Goal: Contribute content: Add original content to the website for others to see

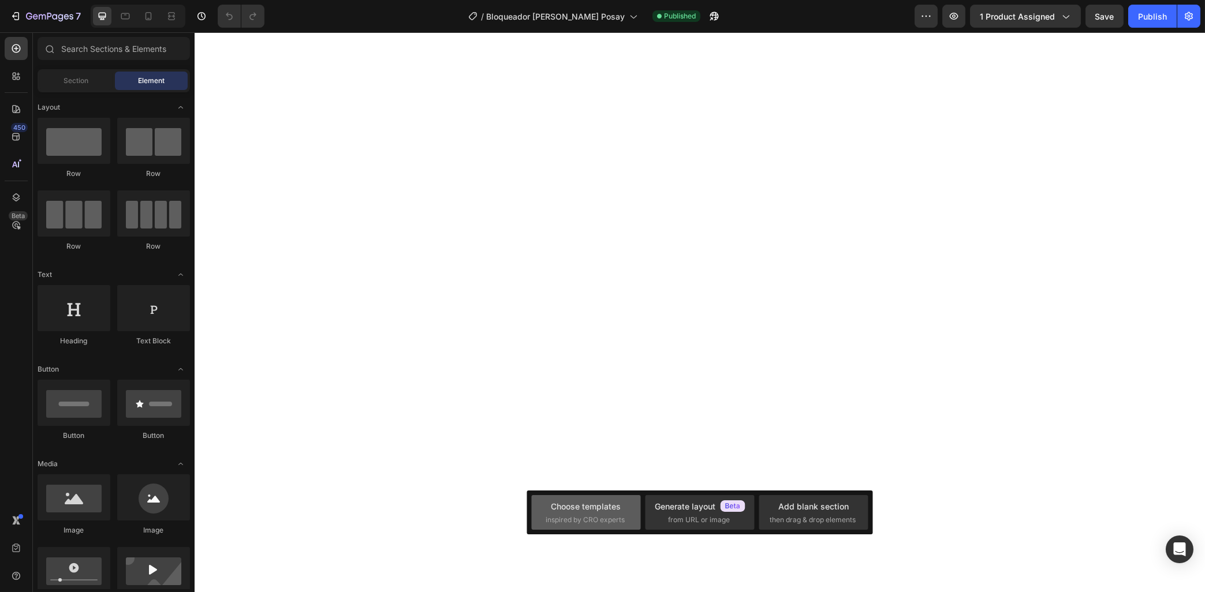
click at [581, 514] on div "Choose templates inspired by CRO experts" at bounding box center [586, 513] width 81 height 25
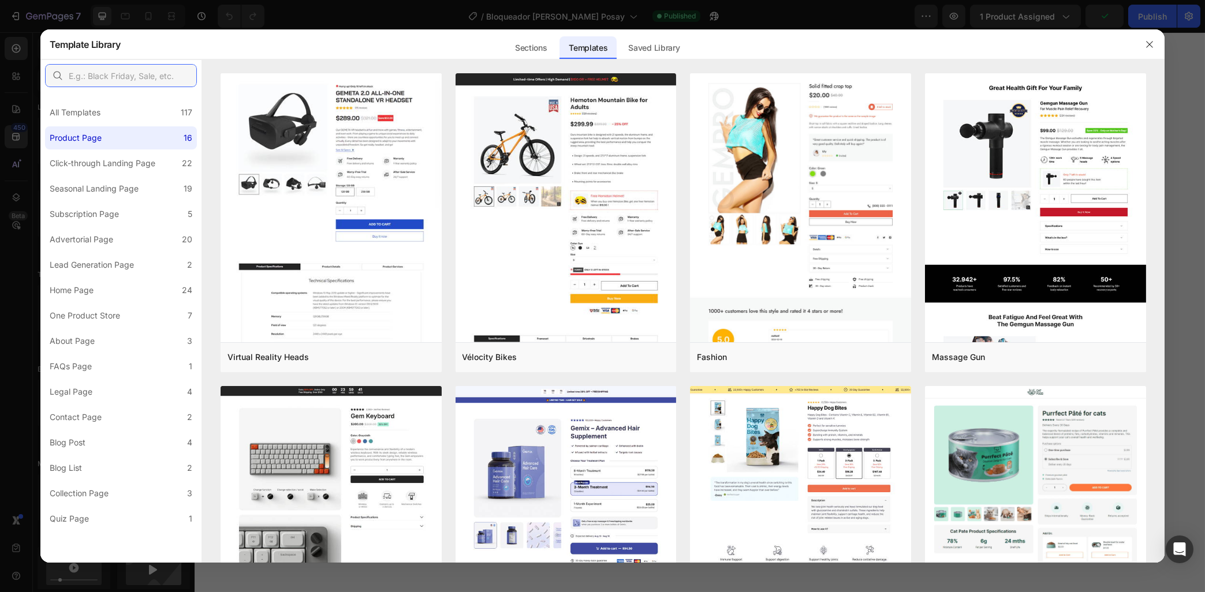
click at [91, 83] on input "text" at bounding box center [121, 75] width 152 height 23
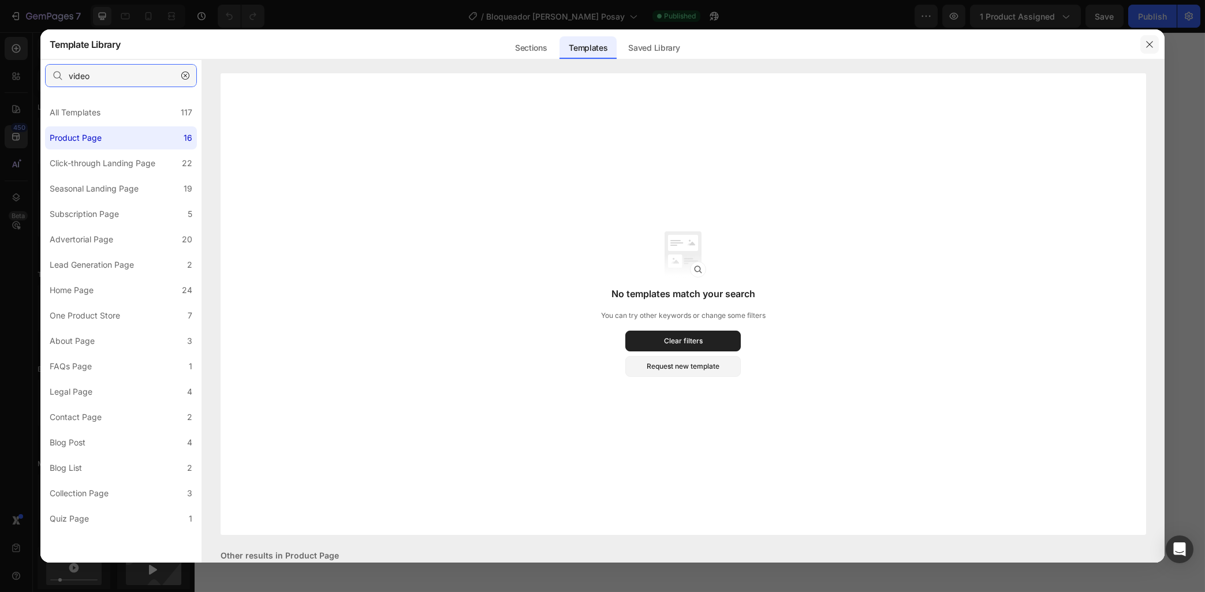
type input "video"
click at [1143, 46] on button "button" at bounding box center [1149, 44] width 18 height 18
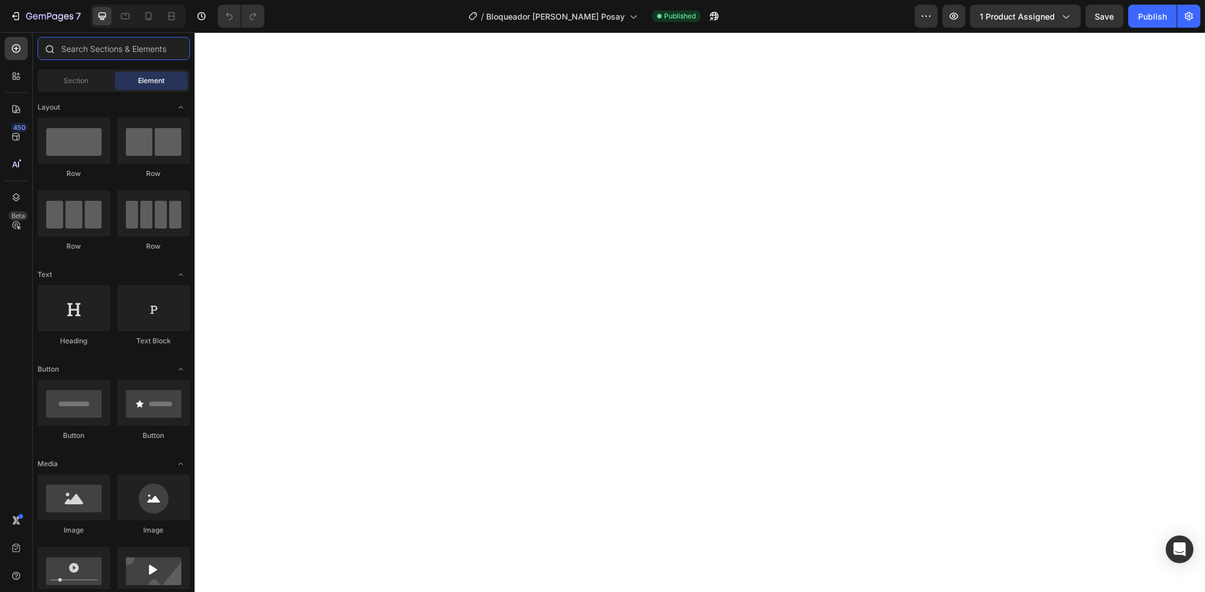
click at [104, 52] on input "text" at bounding box center [114, 48] width 152 height 23
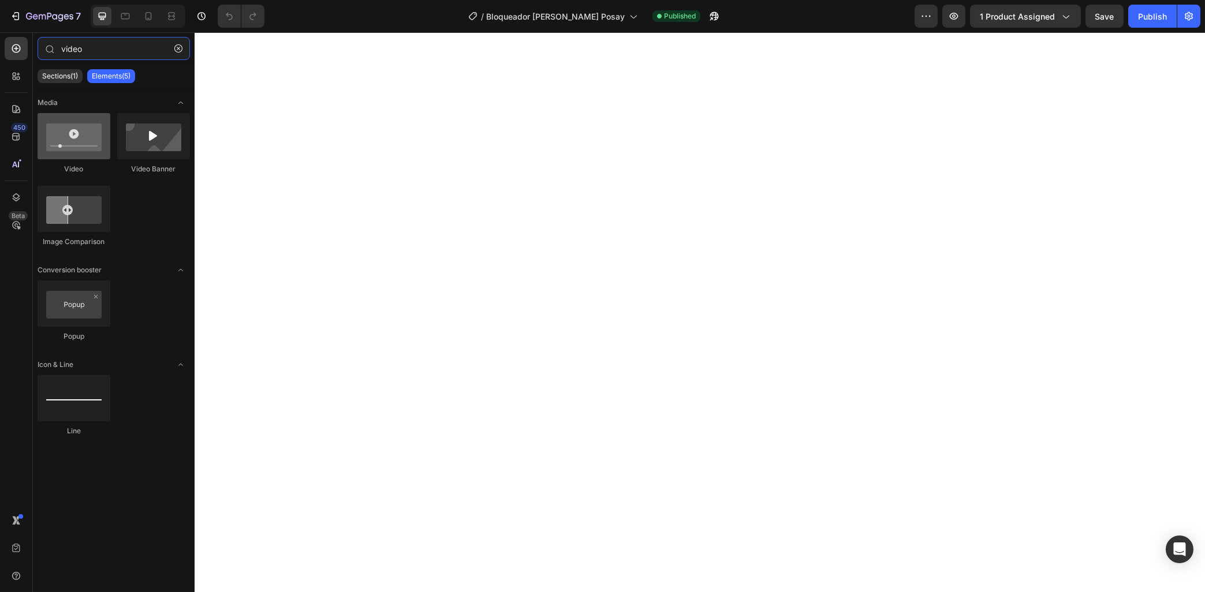
type input "video"
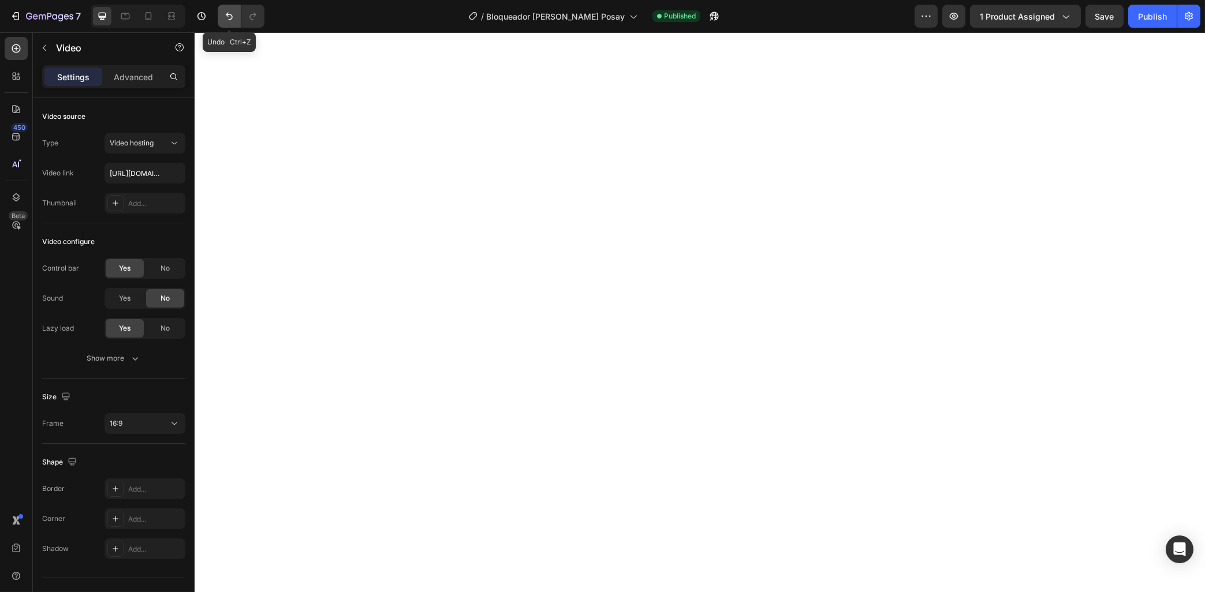
click at [229, 13] on icon "Undo/Redo" at bounding box center [229, 16] width 12 height 12
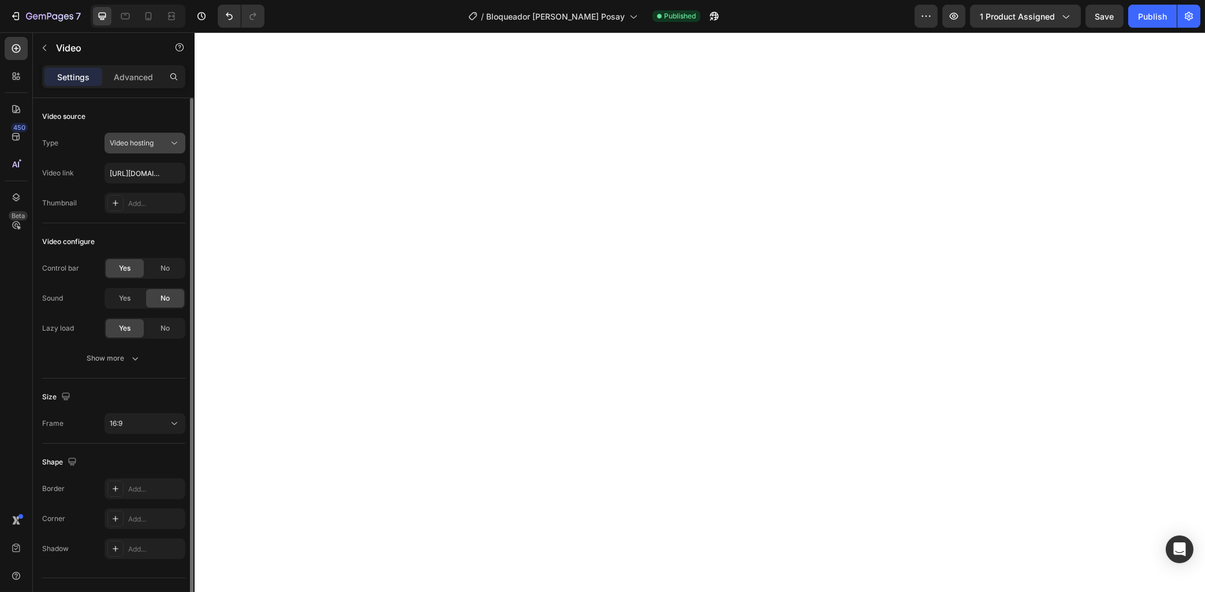
click at [149, 137] on button "Video hosting" at bounding box center [144, 143] width 81 height 21
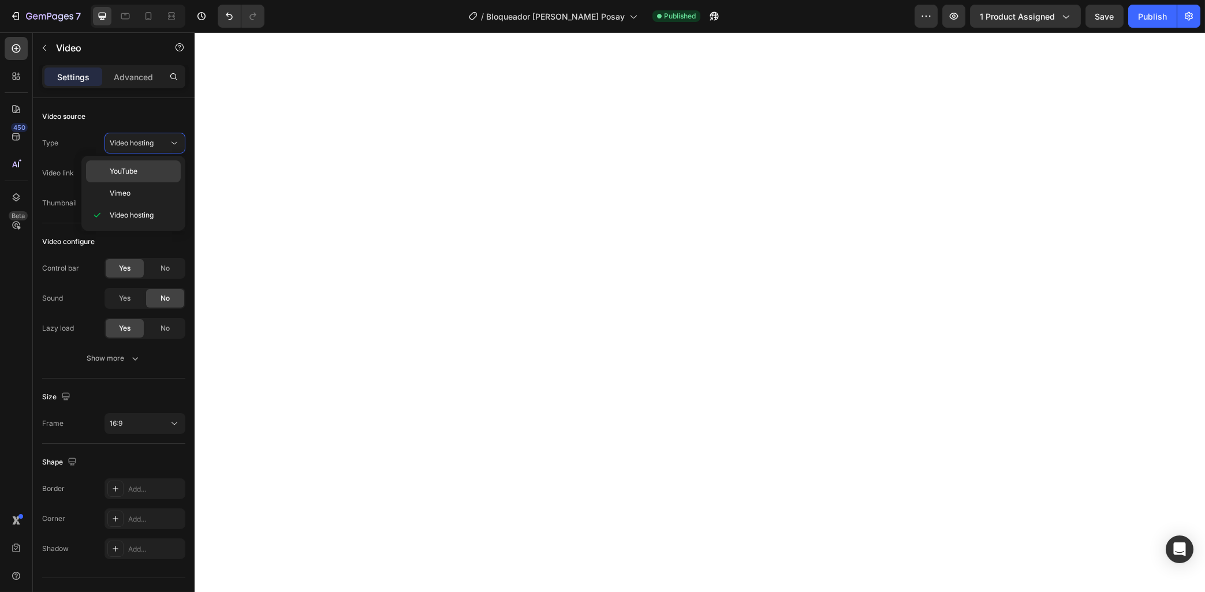
click at [134, 170] on span "YouTube" at bounding box center [124, 171] width 28 height 10
type input "[URL][DOMAIN_NAME]"
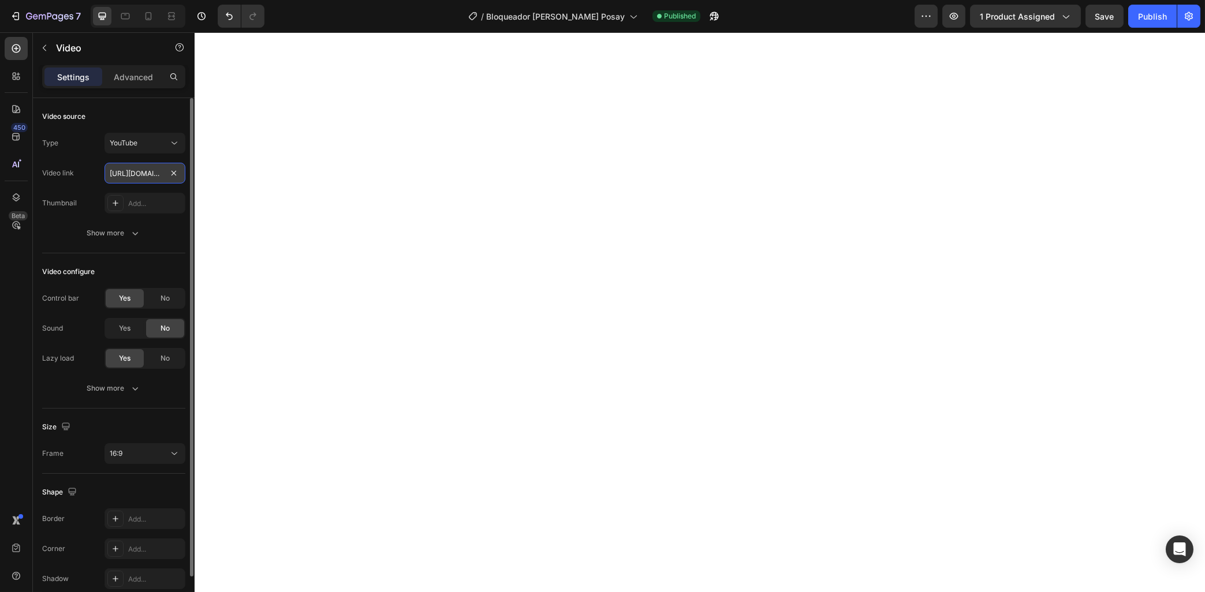
click at [147, 174] on input "[URL][DOMAIN_NAME]" at bounding box center [144, 173] width 81 height 21
drag, startPoint x: 182, startPoint y: 175, endPoint x: 177, endPoint y: 175, distance: 5.8
click at [181, 175] on div "[URL][DOMAIN_NAME]" at bounding box center [144, 173] width 81 height 21
click at [165, 176] on input "text" at bounding box center [144, 173] width 81 height 21
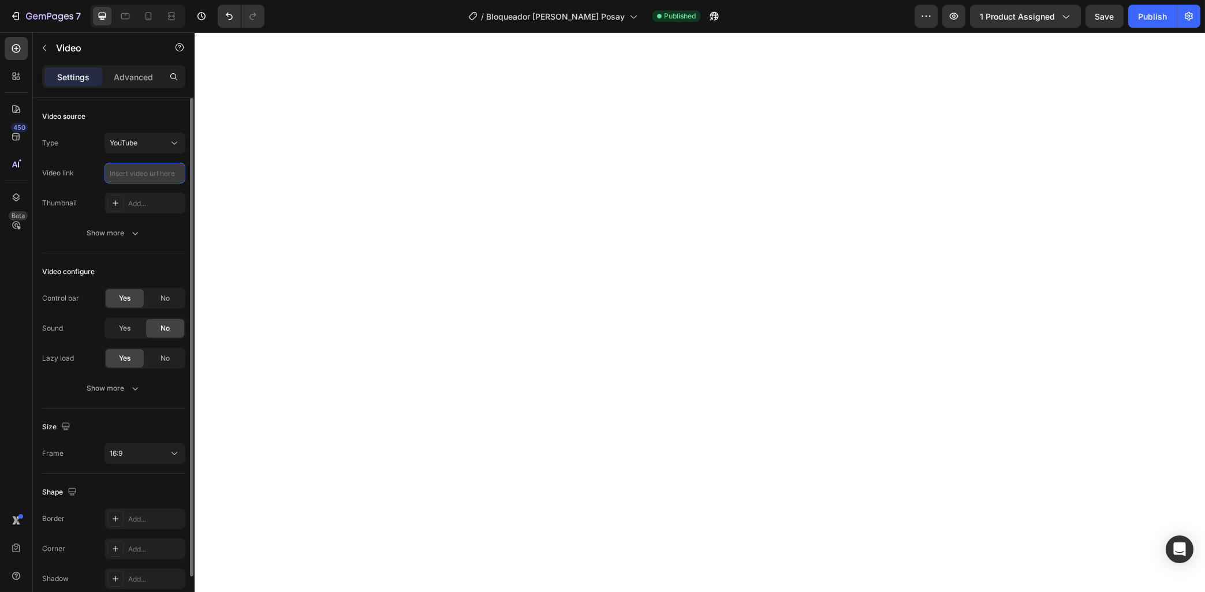
paste input "[URL][DOMAIN_NAME]"
type input "[URL][DOMAIN_NAME]"
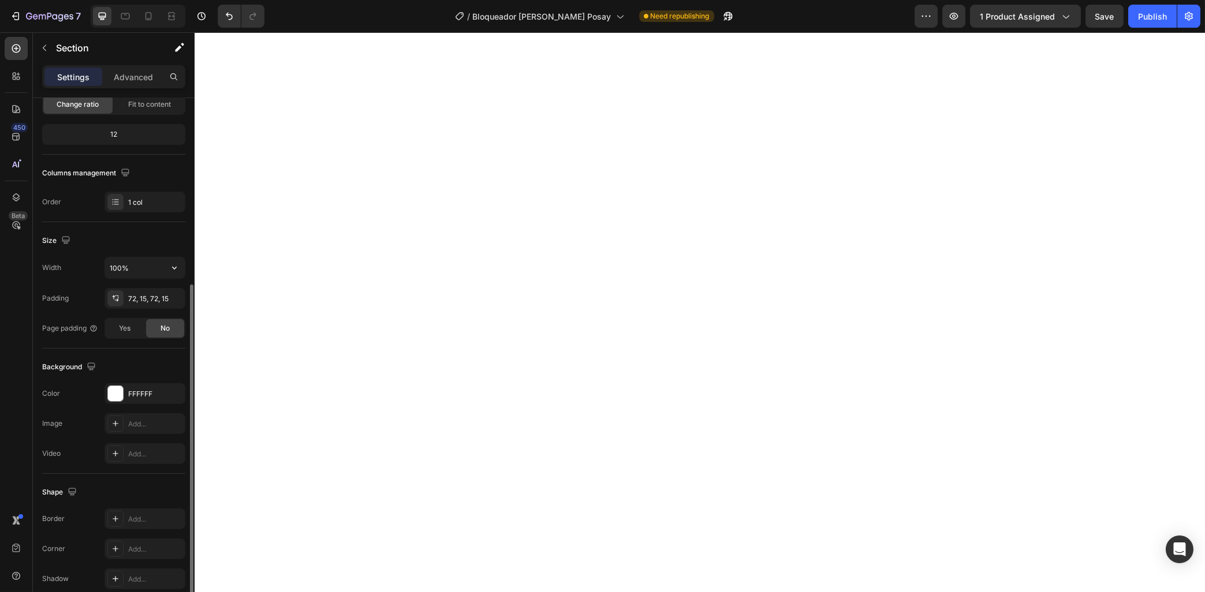
scroll to position [178, 0]
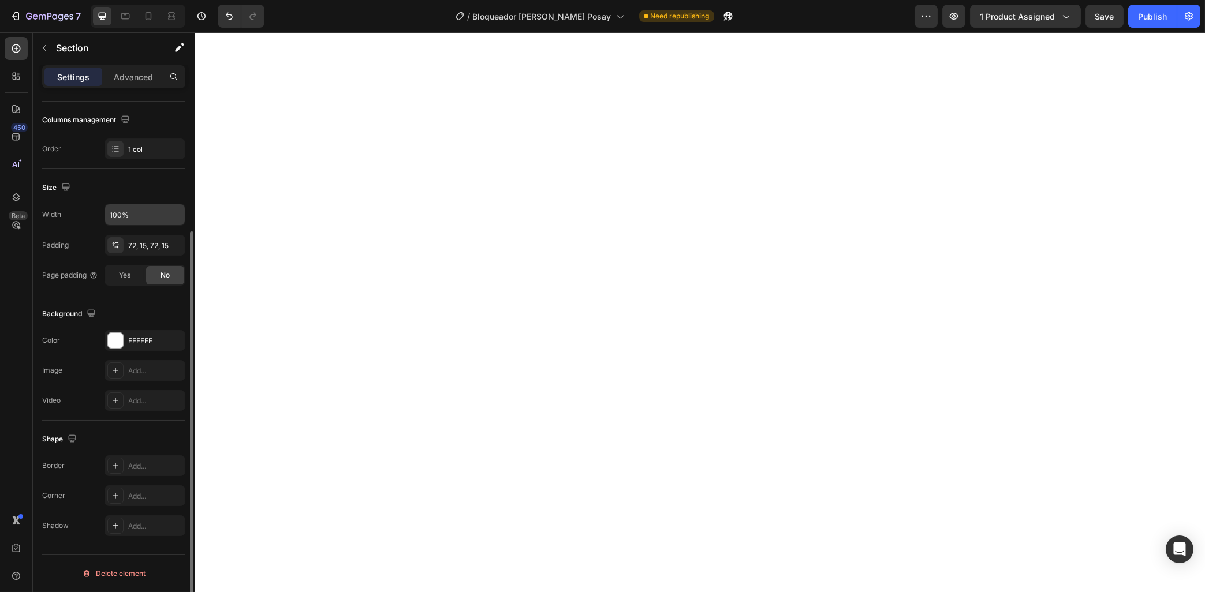
click at [137, 222] on input "100%" at bounding box center [145, 214] width 80 height 21
click at [145, 264] on p "Default 1200px" at bounding box center [142, 267] width 66 height 10
click at [170, 222] on button "button" at bounding box center [174, 214] width 21 height 21
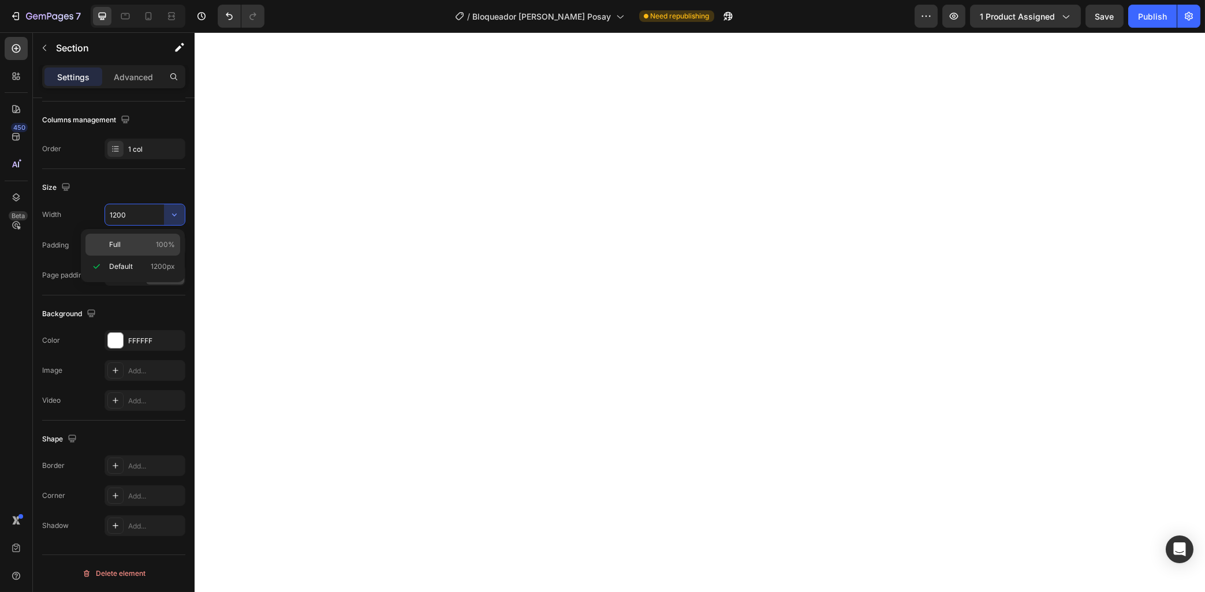
click at [165, 244] on span "100%" at bounding box center [165, 245] width 19 height 10
type input "100%"
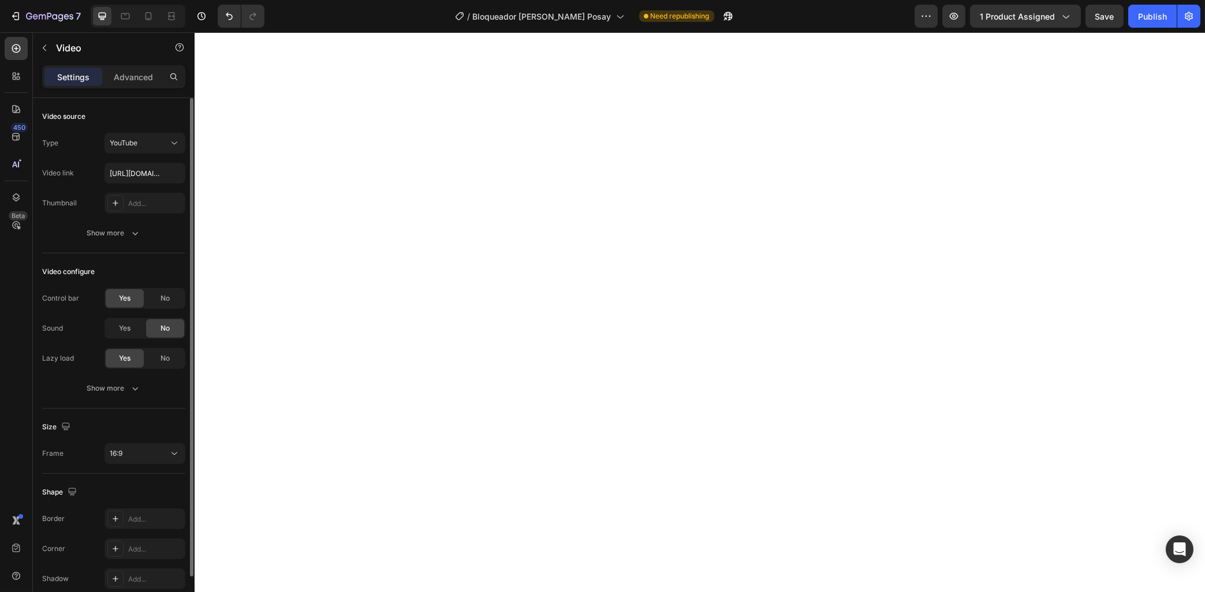
scroll to position [53, 0]
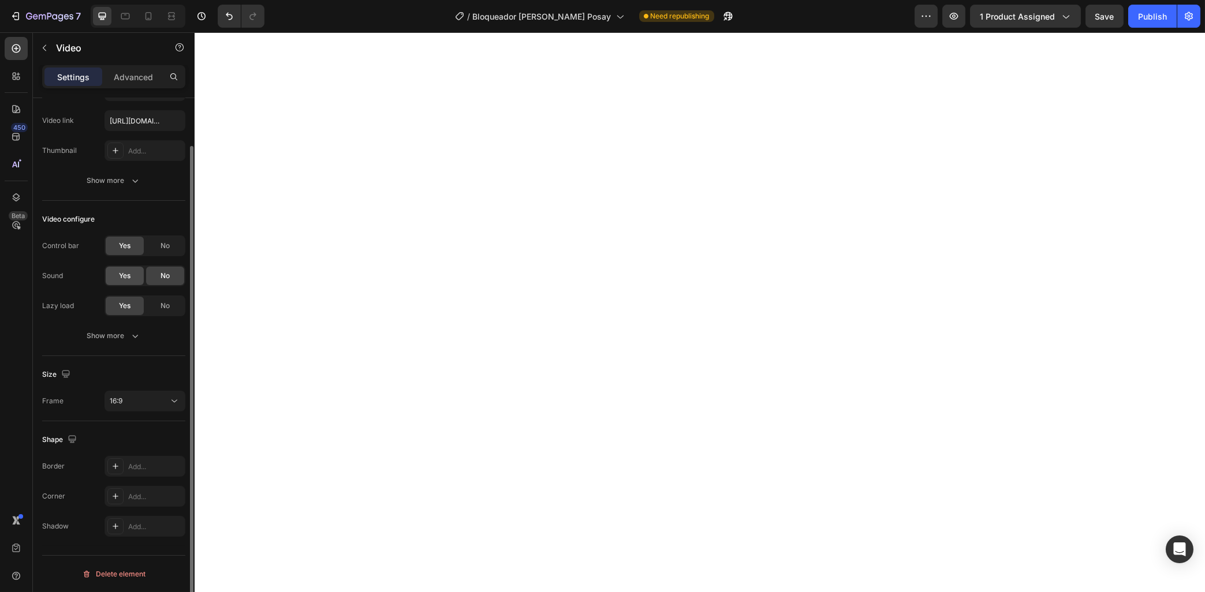
click at [137, 278] on div "Yes" at bounding box center [125, 276] width 38 height 18
click at [160, 273] on div "No" at bounding box center [165, 276] width 38 height 18
click at [164, 247] on span "No" at bounding box center [164, 246] width 9 height 10
click at [120, 250] on span "Yes" at bounding box center [125, 246] width 12 height 10
click at [154, 309] on div "No" at bounding box center [165, 306] width 38 height 18
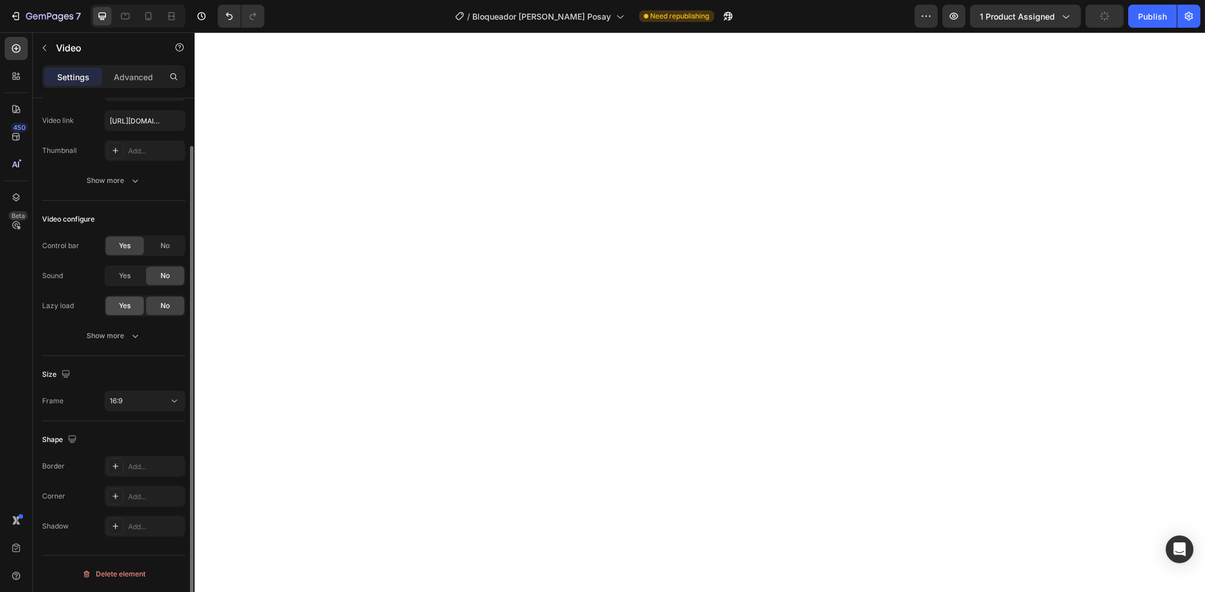
click at [133, 311] on div "Yes" at bounding box center [125, 306] width 38 height 18
click at [127, 408] on button "16:9" at bounding box center [144, 401] width 81 height 21
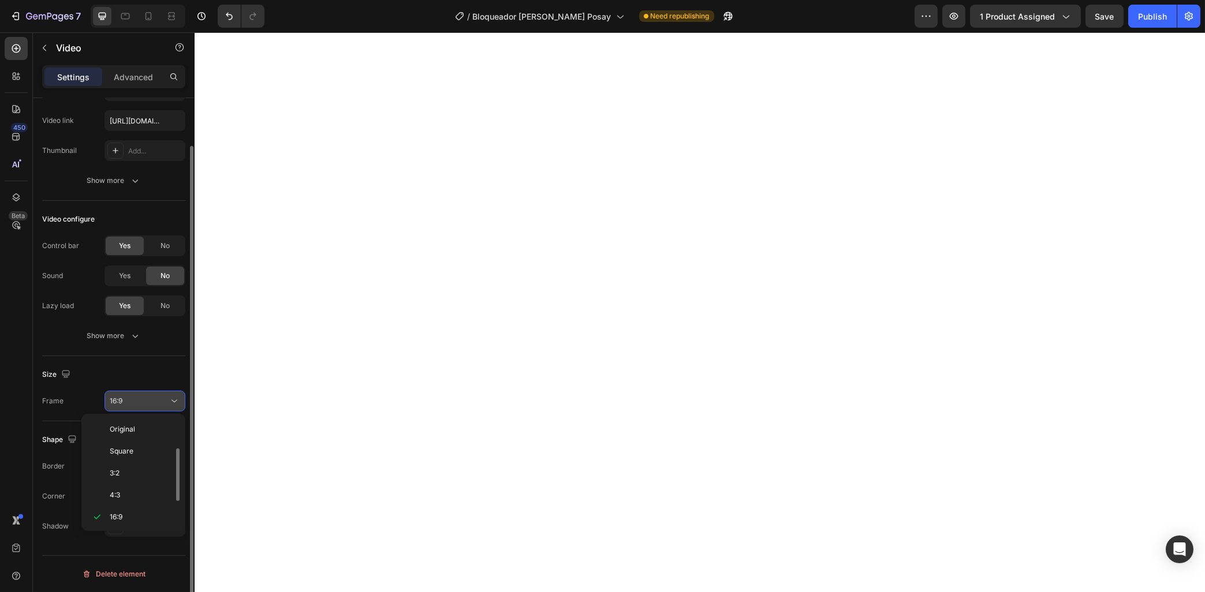
scroll to position [20, 0]
click at [135, 475] on p "4:3" at bounding box center [140, 475] width 61 height 10
click at [150, 389] on div "Size Frame 4:3" at bounding box center [113, 388] width 143 height 65
click at [150, 392] on button "4:3" at bounding box center [144, 401] width 81 height 21
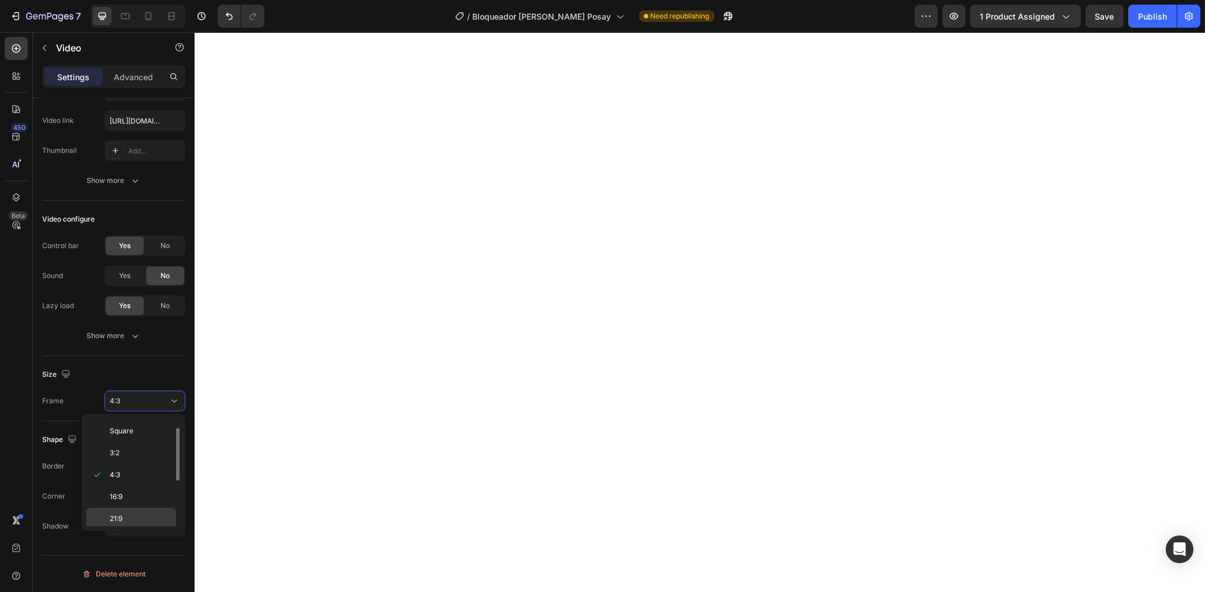
click at [139, 516] on p "21:9" at bounding box center [140, 519] width 61 height 10
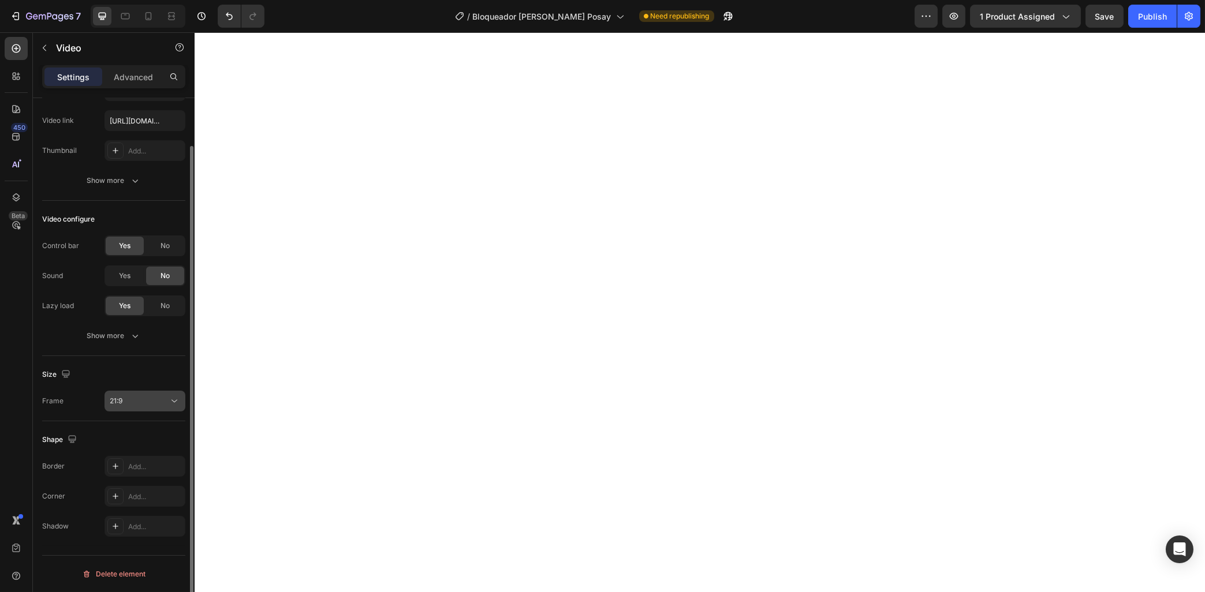
click at [150, 397] on div "21:9" at bounding box center [139, 401] width 59 height 10
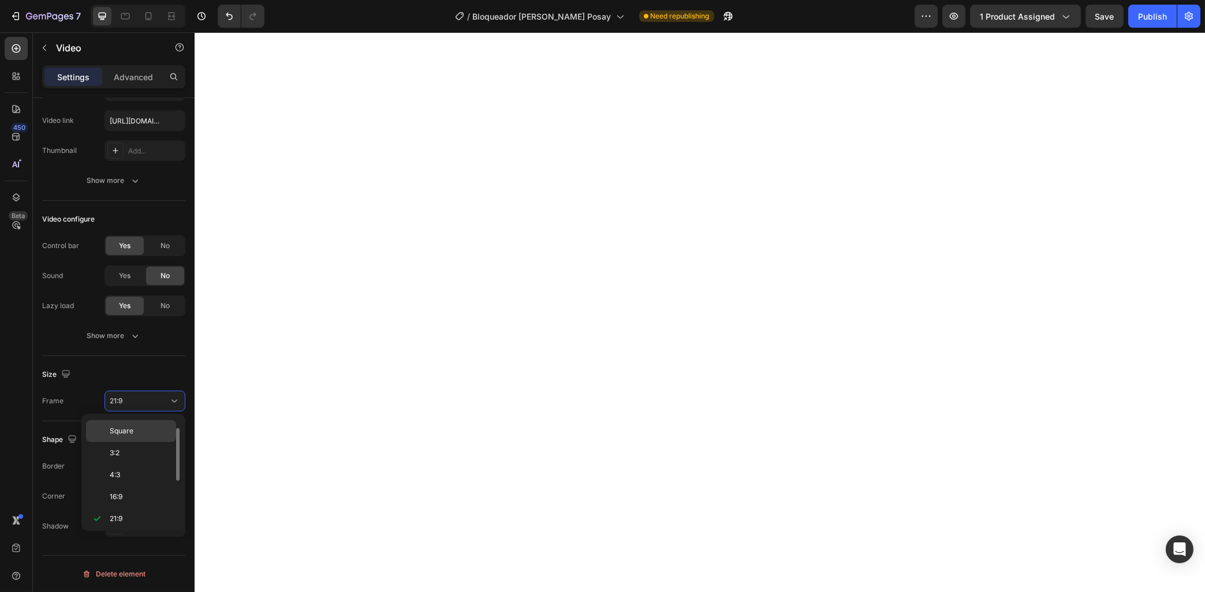
click at [131, 431] on span "Square" at bounding box center [122, 431] width 24 height 10
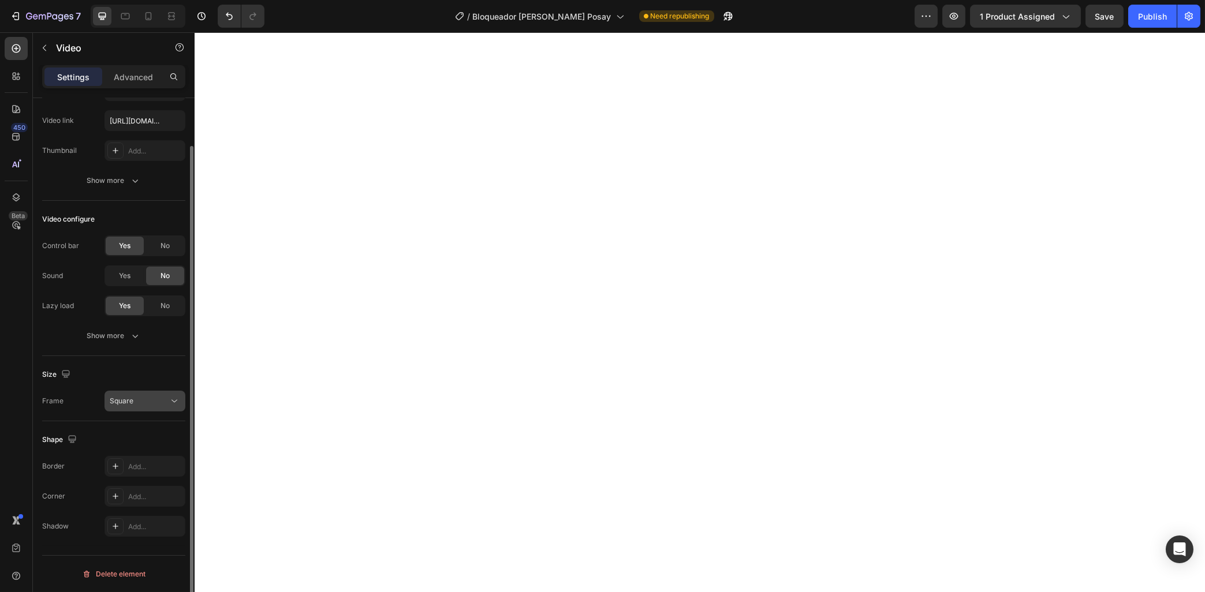
click at [166, 398] on div "Square" at bounding box center [139, 401] width 59 height 10
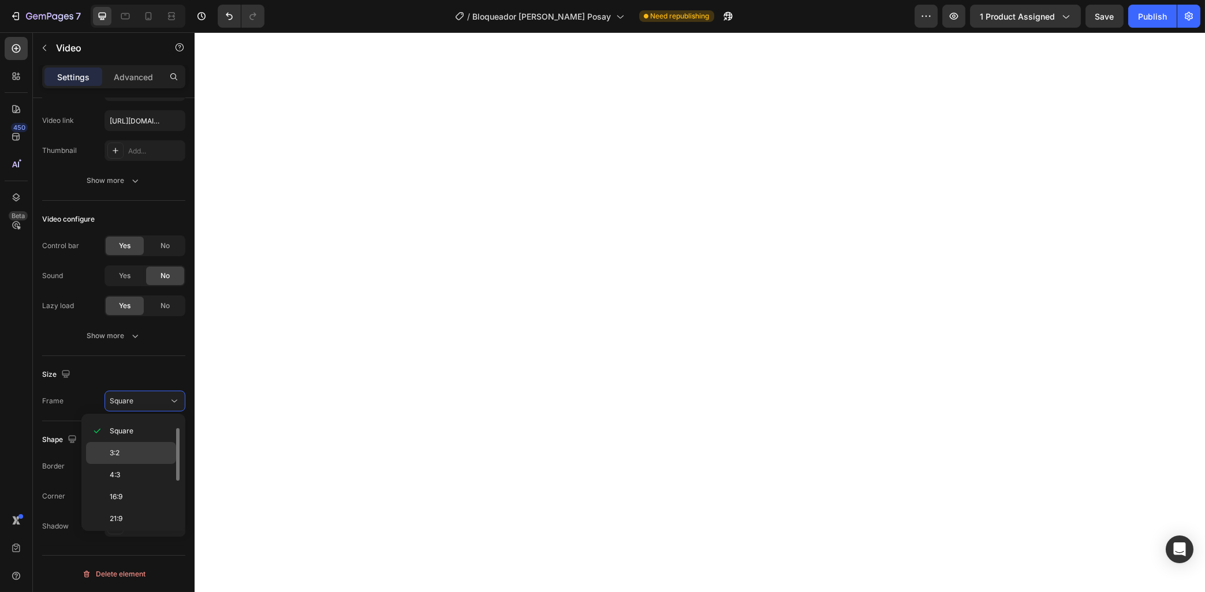
click at [130, 464] on div "3:2" at bounding box center [131, 475] width 90 height 22
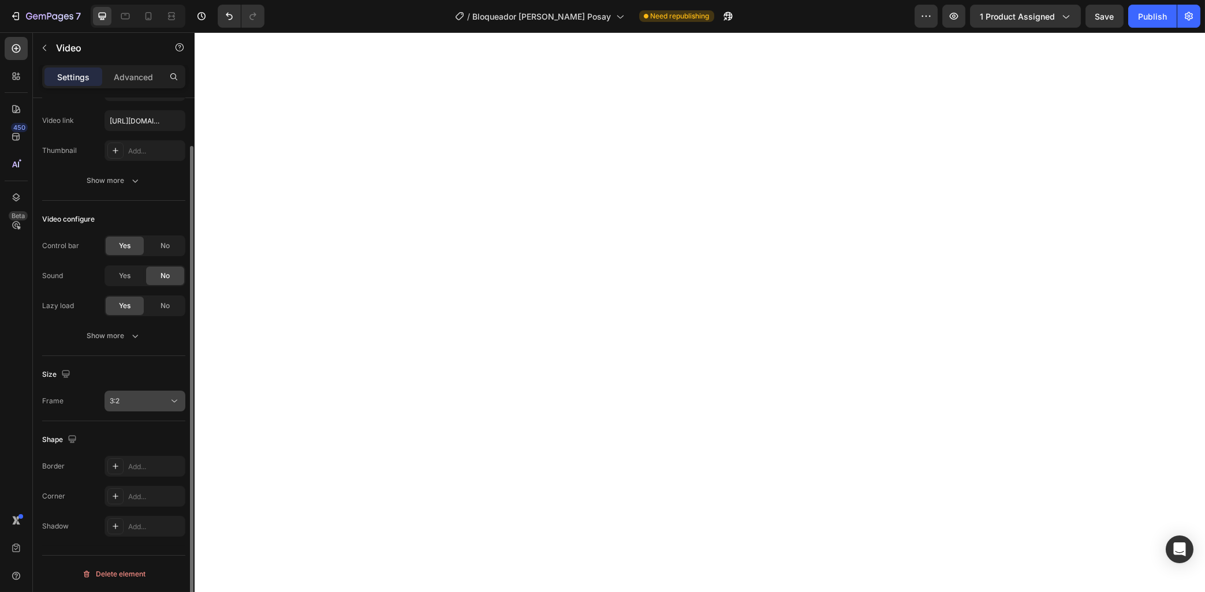
click at [154, 397] on div "3:2" at bounding box center [139, 401] width 59 height 10
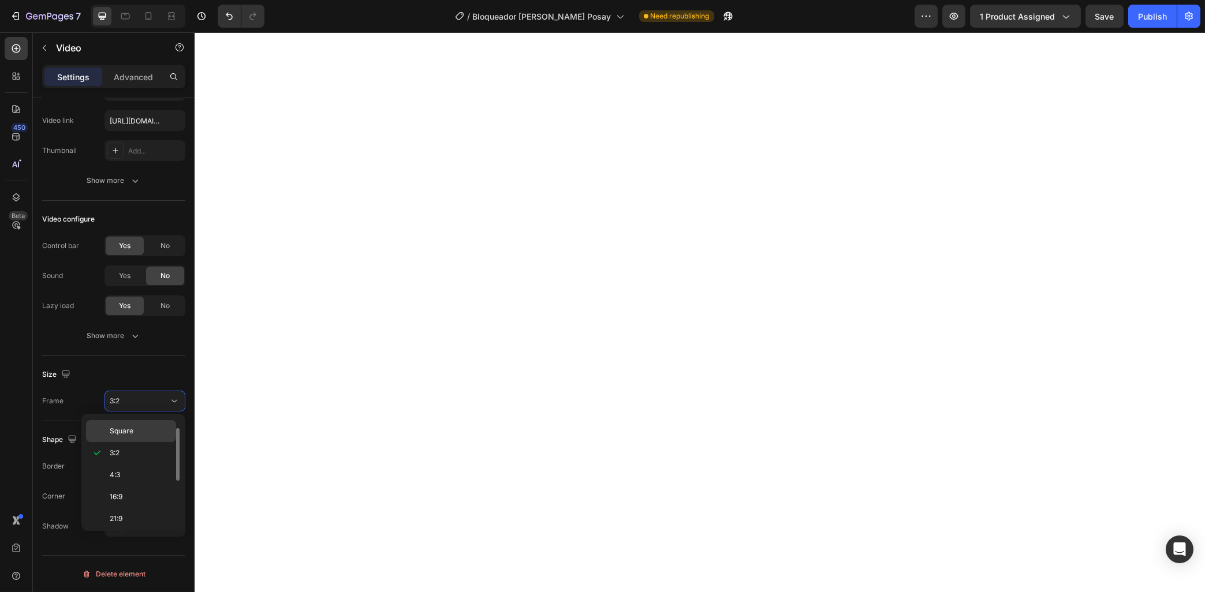
click at [136, 436] on p "Square" at bounding box center [140, 431] width 61 height 10
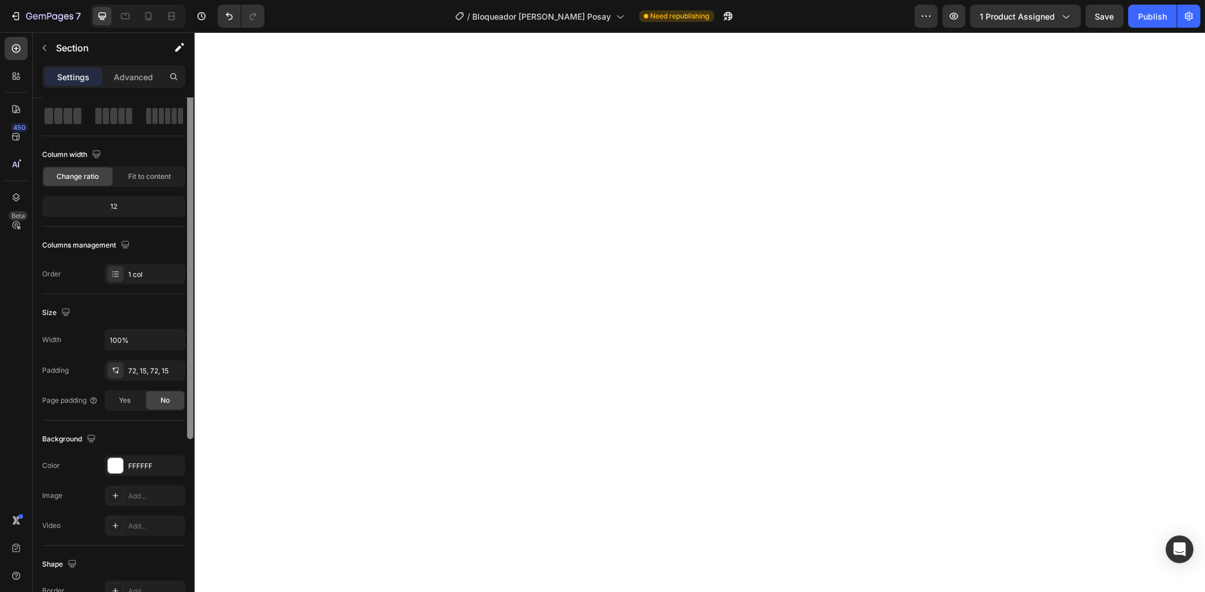
scroll to position [0, 0]
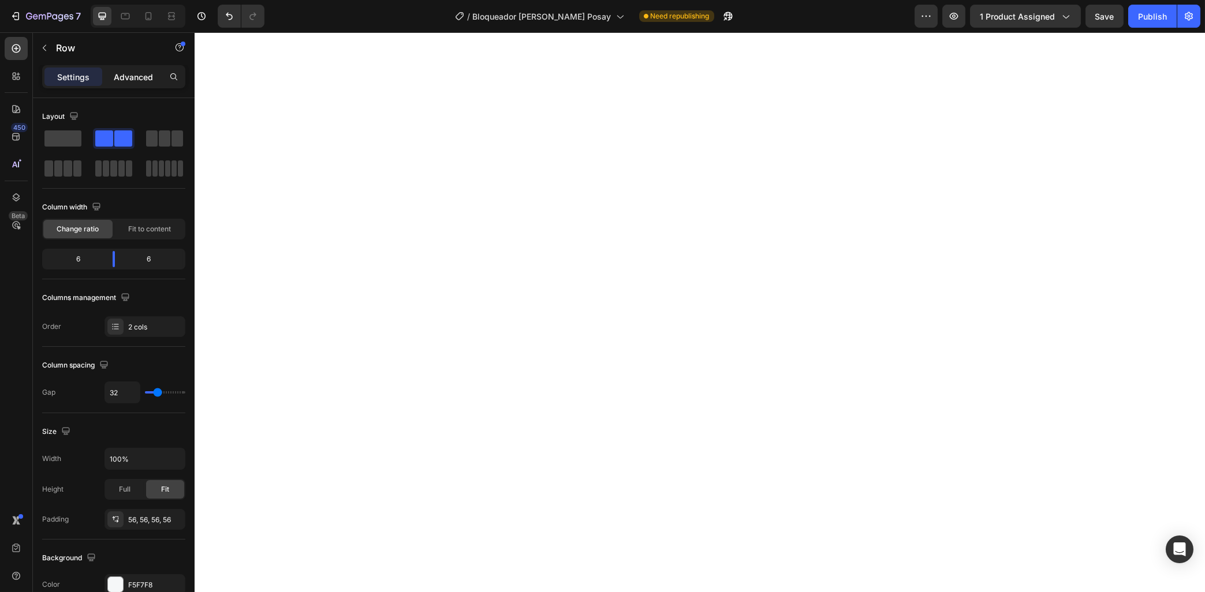
click at [146, 80] on p "Advanced" at bounding box center [133, 77] width 39 height 12
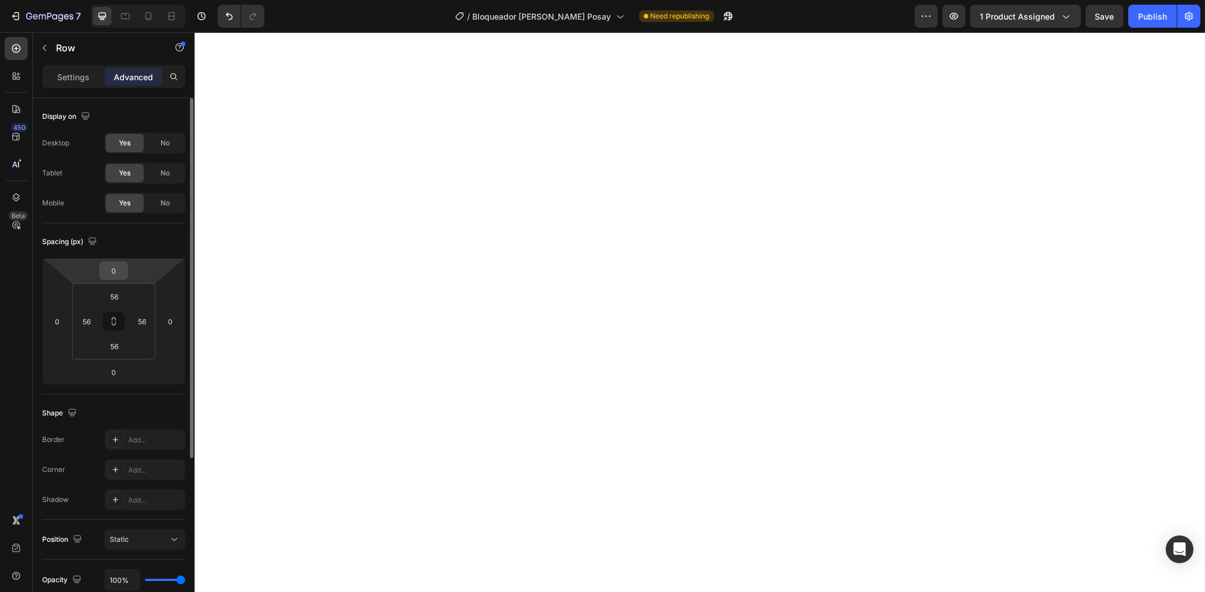
click at [103, 266] on input "0" at bounding box center [113, 270] width 23 height 17
type input "50"
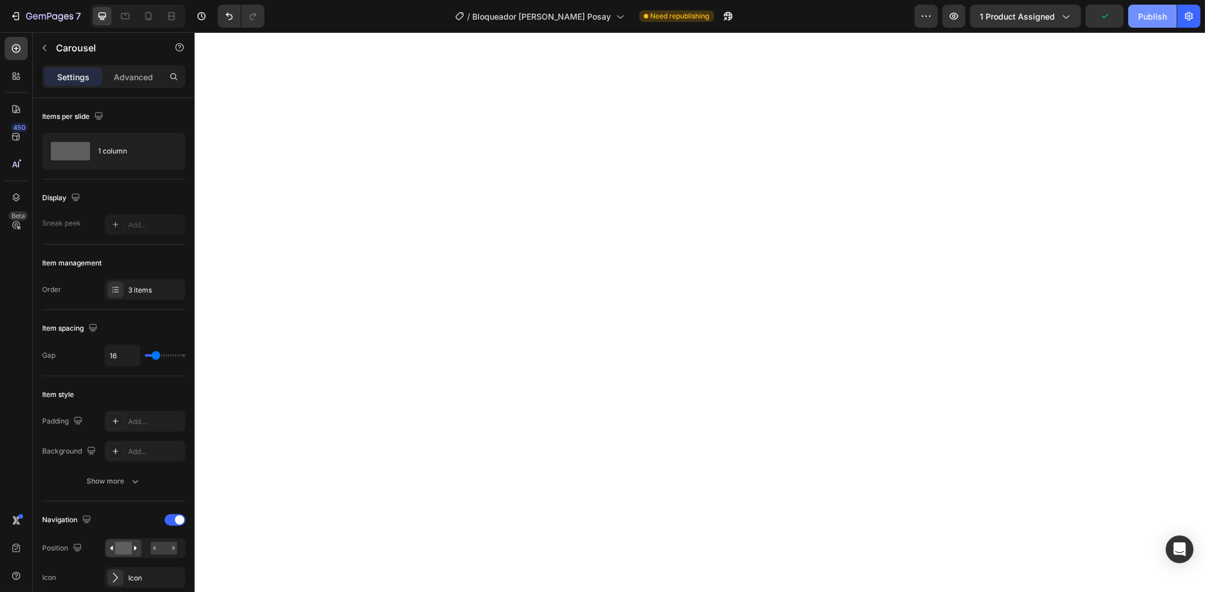
click at [1148, 16] on div "Publish" at bounding box center [1152, 16] width 29 height 12
click at [114, 83] on div "Advanced" at bounding box center [133, 77] width 58 height 18
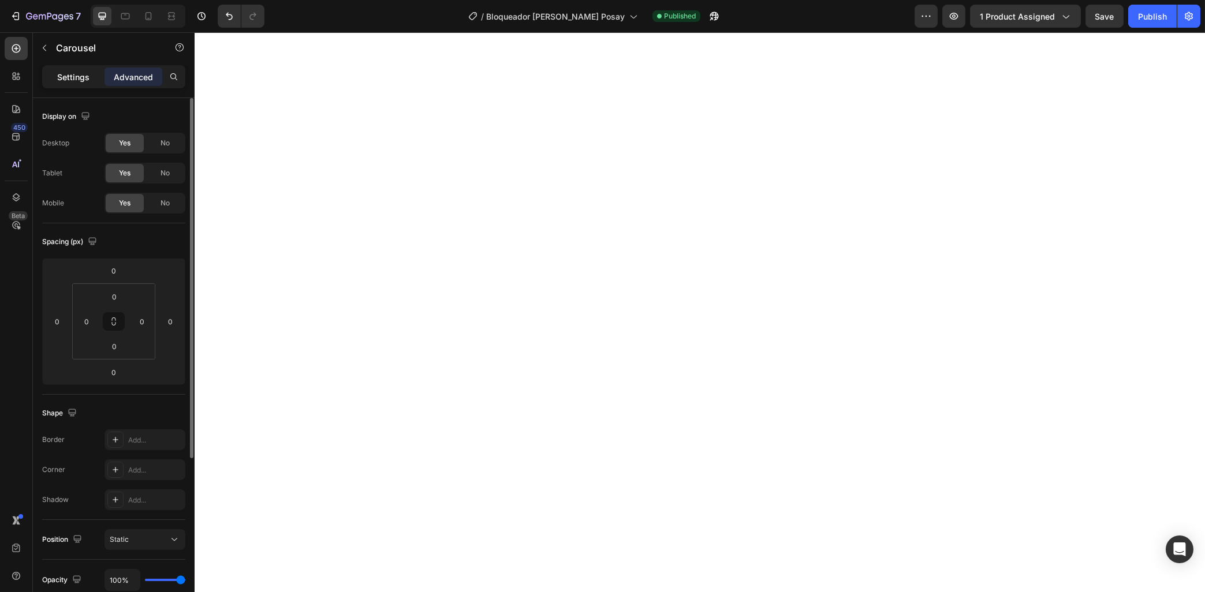
click at [77, 83] on p "Settings" at bounding box center [73, 77] width 32 height 12
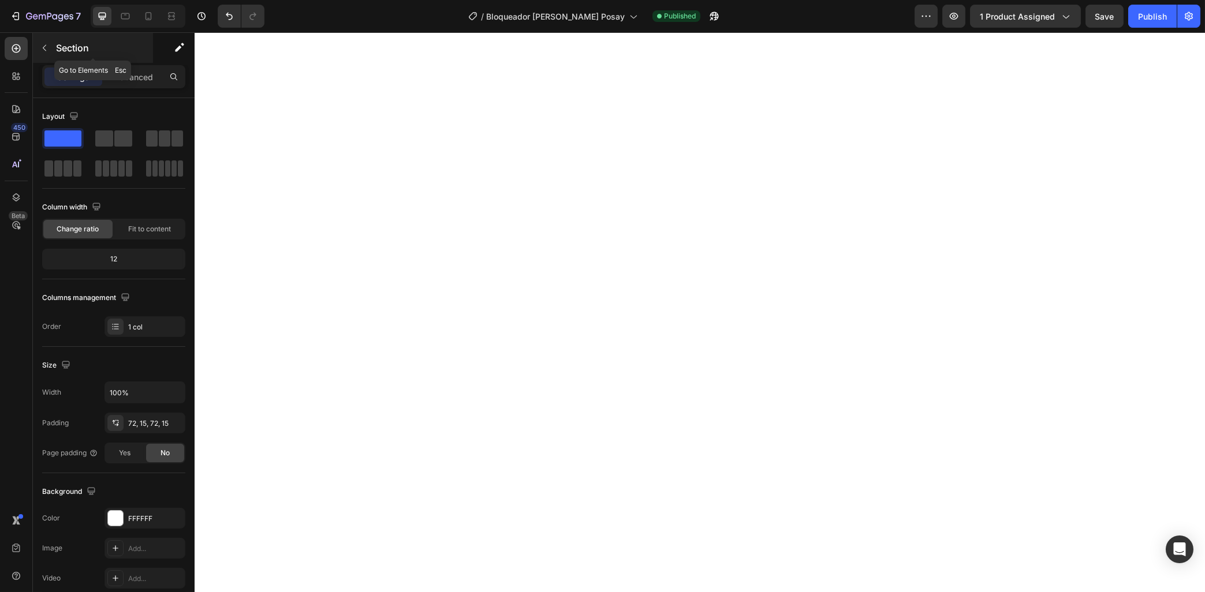
click at [54, 55] on div at bounding box center [44, 48] width 18 height 18
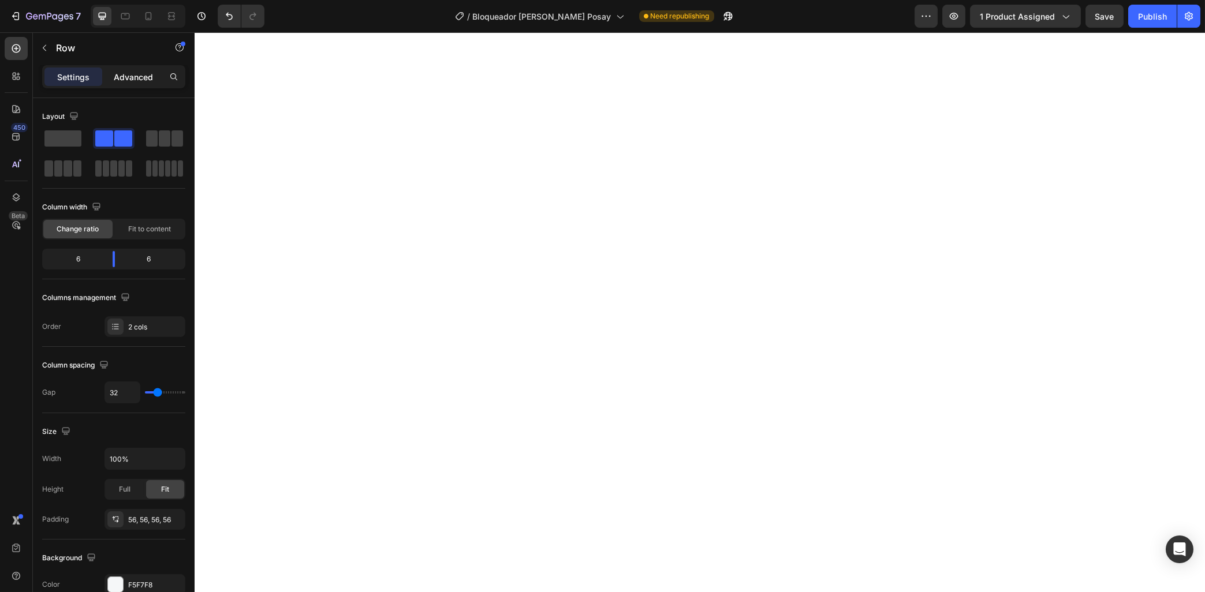
click at [113, 79] on div "Advanced" at bounding box center [133, 77] width 58 height 18
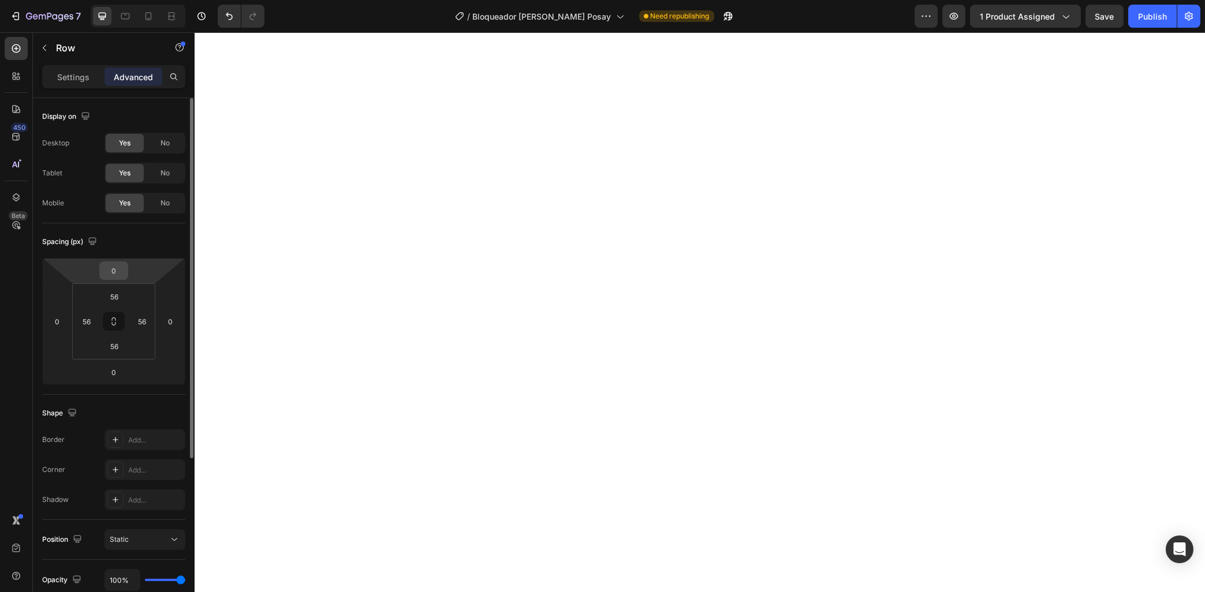
click at [114, 274] on input "0" at bounding box center [113, 270] width 23 height 17
type input "5"
type input "80"
click at [1138, 10] on button "Publish" at bounding box center [1152, 16] width 48 height 23
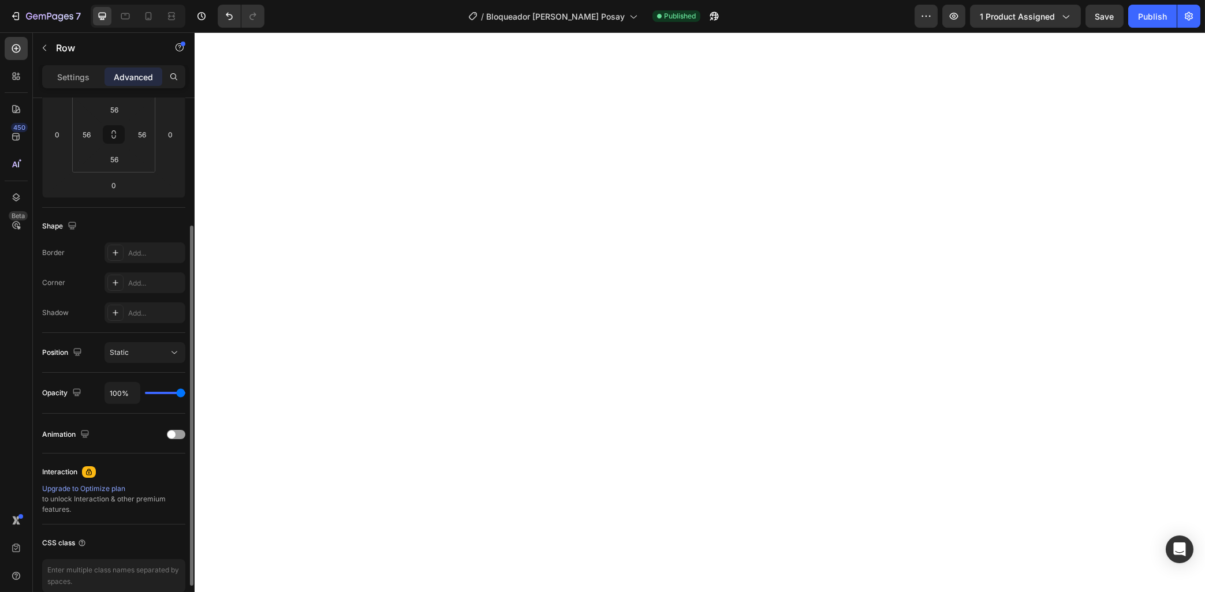
scroll to position [244, 0]
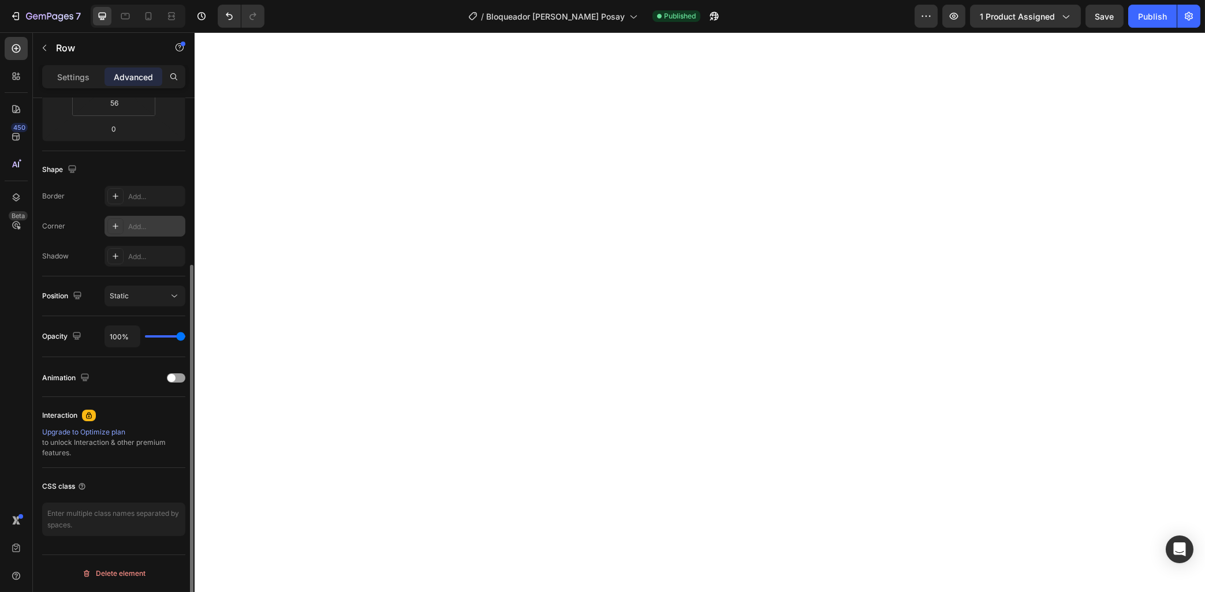
click at [146, 230] on div "Add..." at bounding box center [155, 227] width 54 height 10
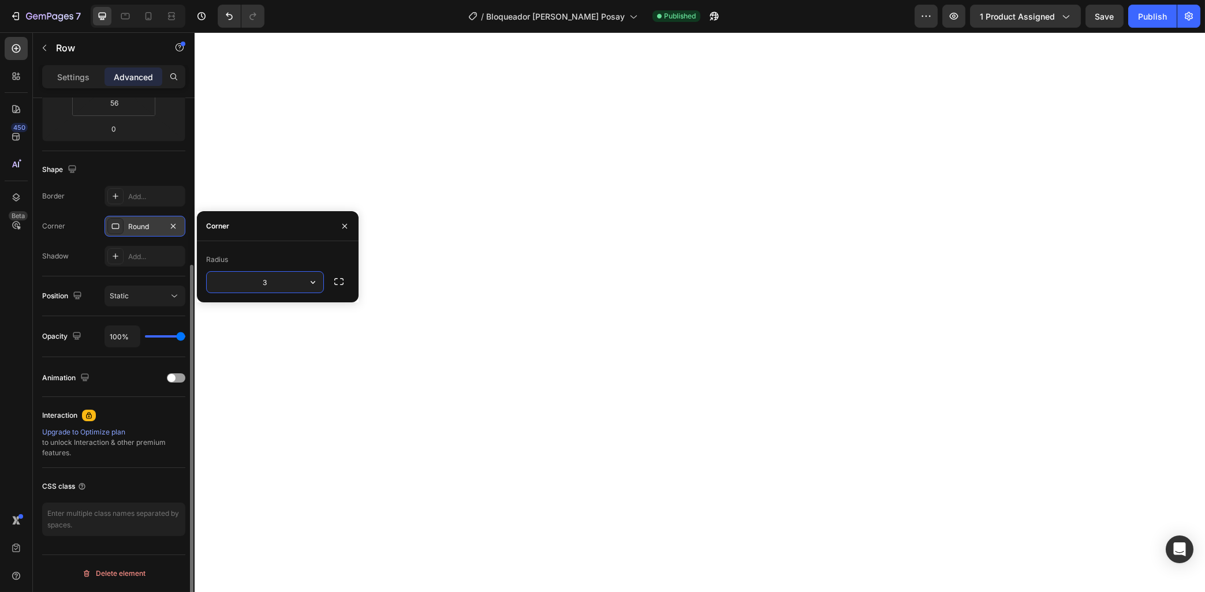
type input "30"
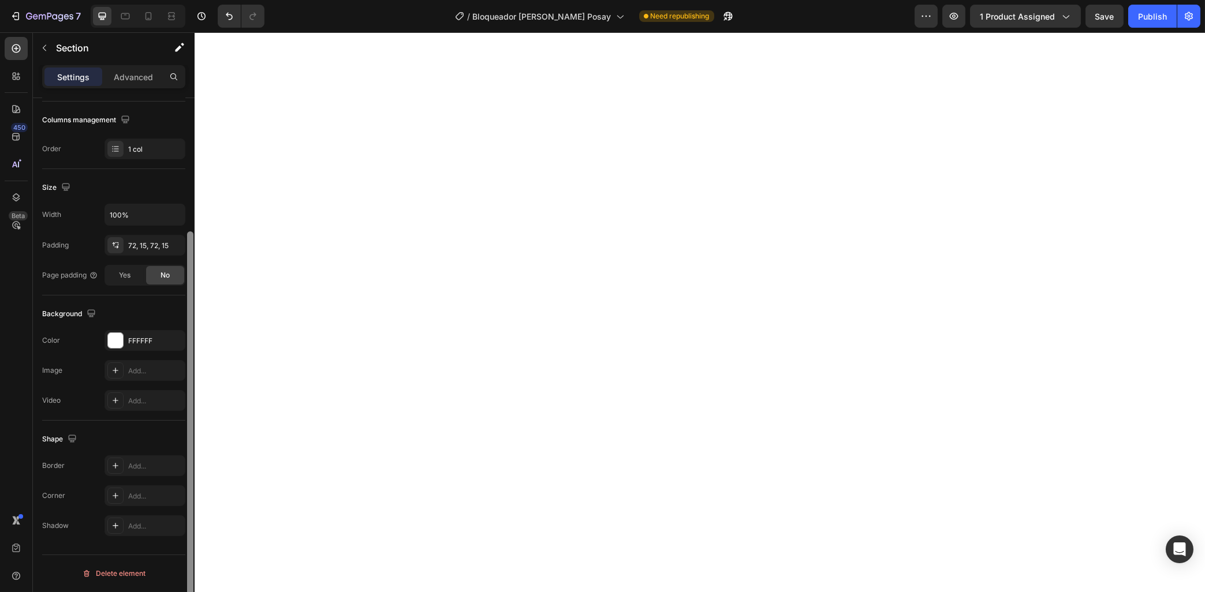
scroll to position [0, 0]
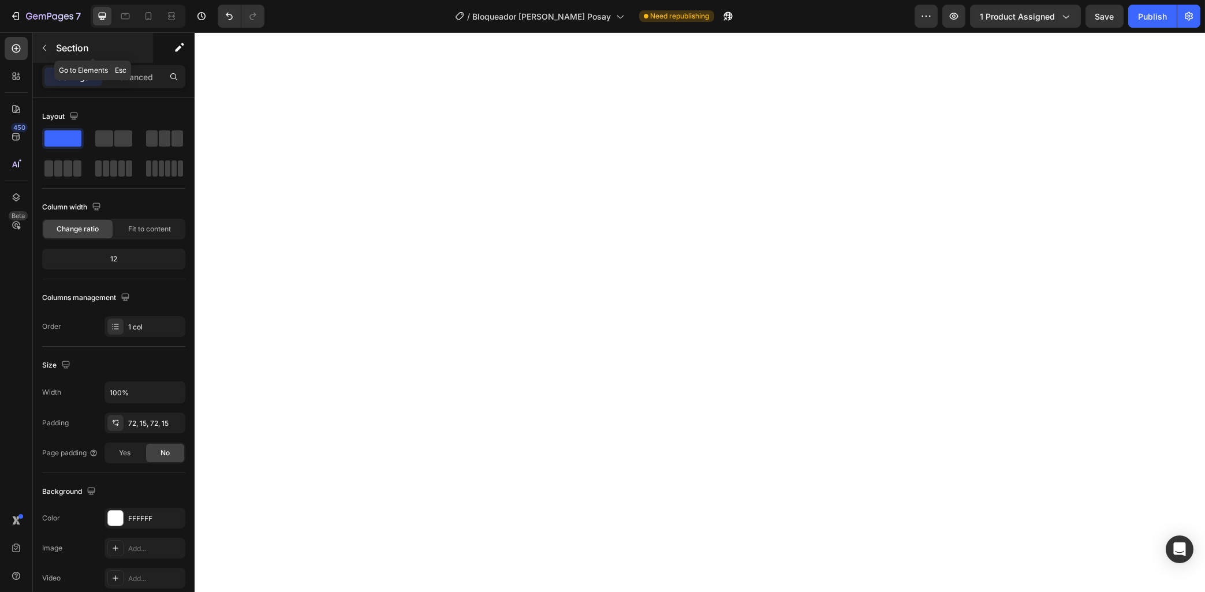
click at [50, 45] on button "button" at bounding box center [44, 48] width 18 height 18
click at [128, 83] on div "Advanced" at bounding box center [133, 77] width 58 height 18
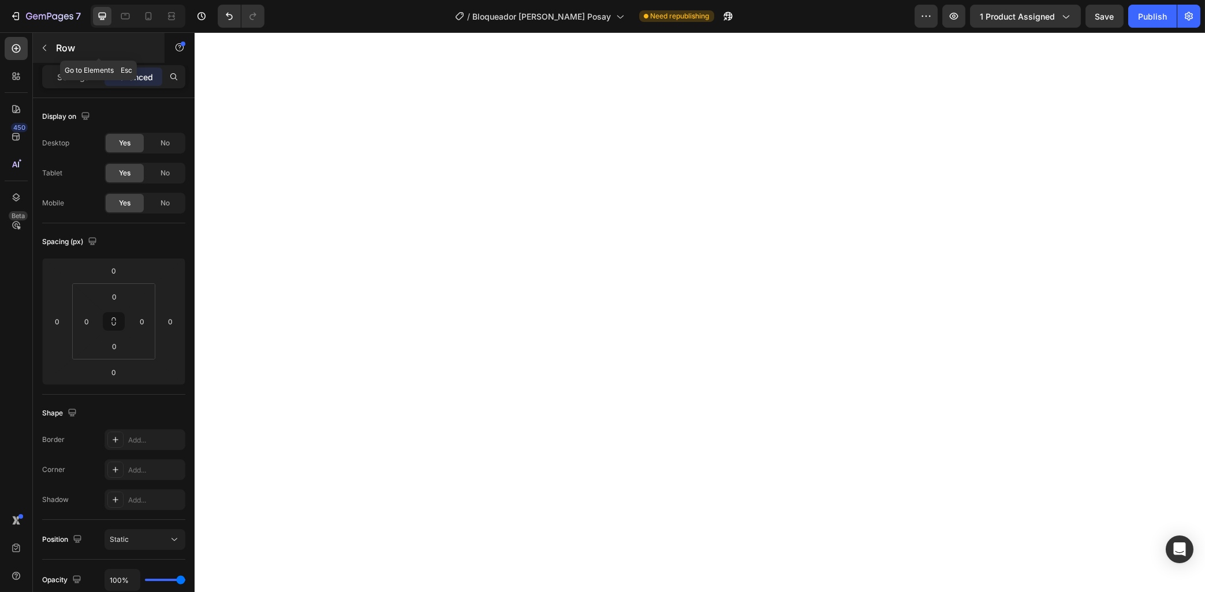
click at [52, 48] on button "button" at bounding box center [44, 48] width 18 height 18
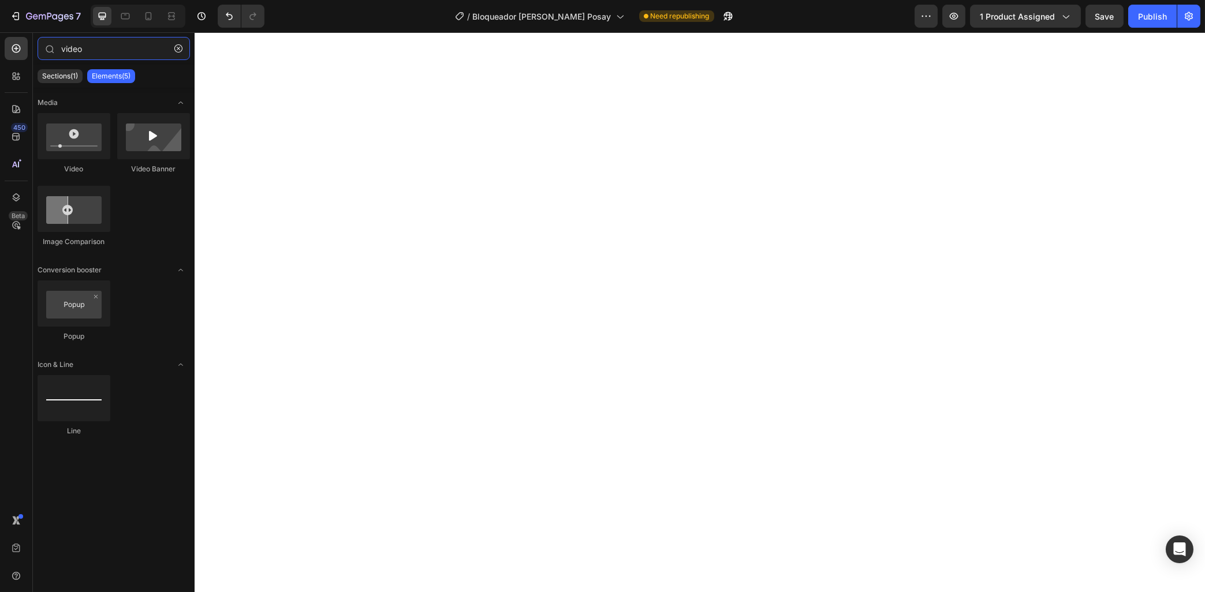
drag, startPoint x: 84, startPoint y: 51, endPoint x: 29, endPoint y: 44, distance: 55.2
click at [38, 46] on input "video" at bounding box center [114, 48] width 152 height 23
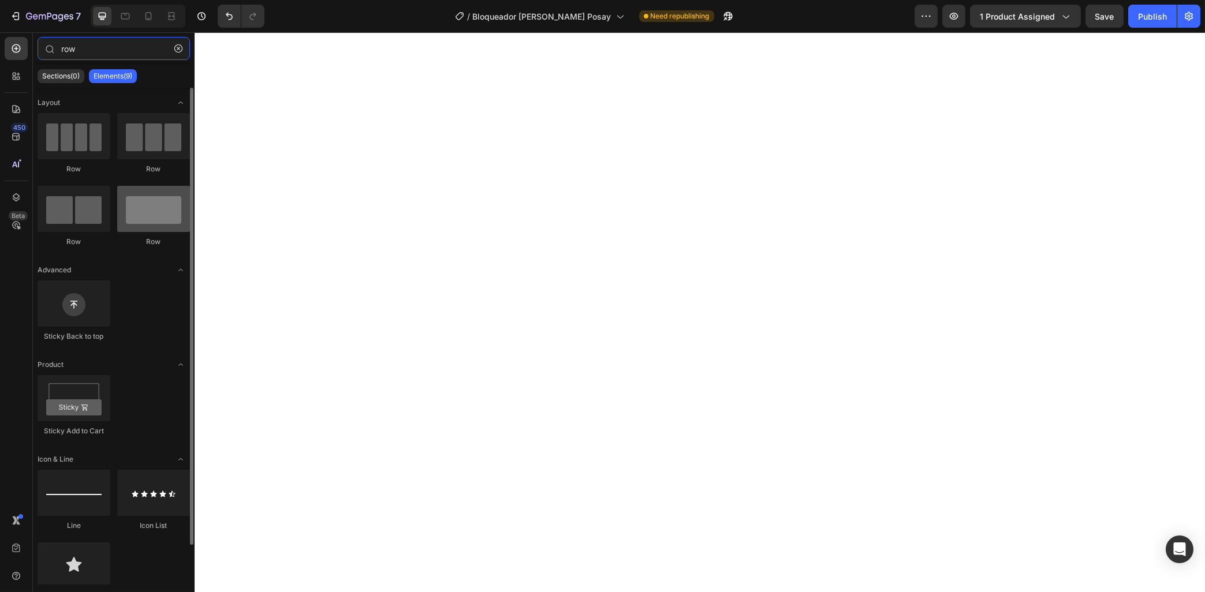
type input "row"
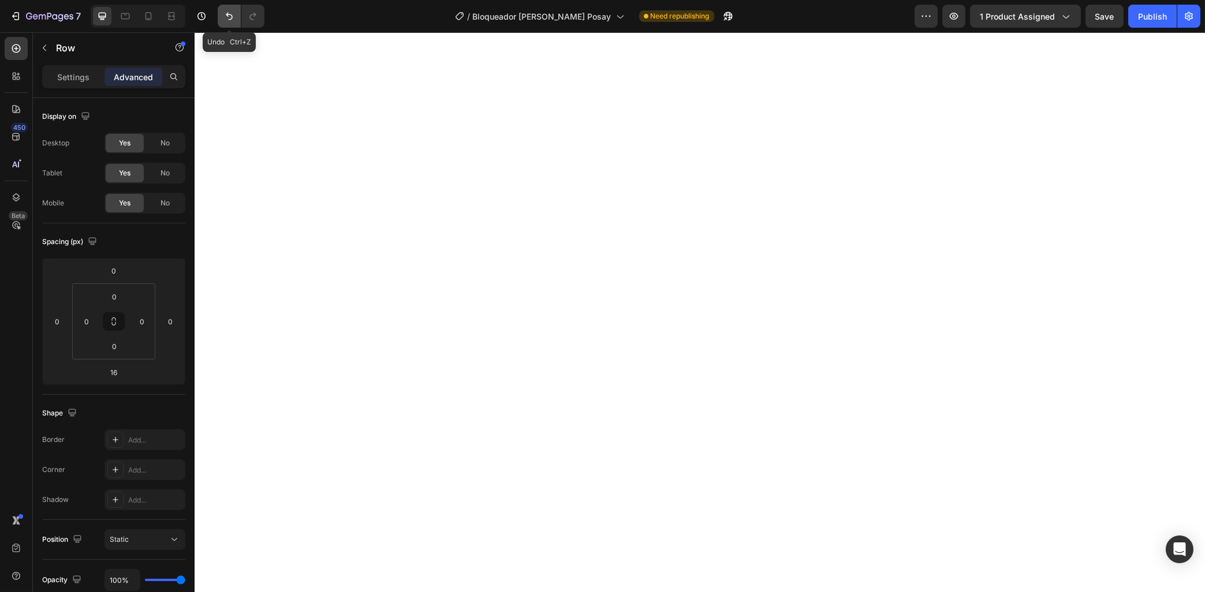
click at [225, 18] on icon "Undo/Redo" at bounding box center [229, 16] width 12 height 12
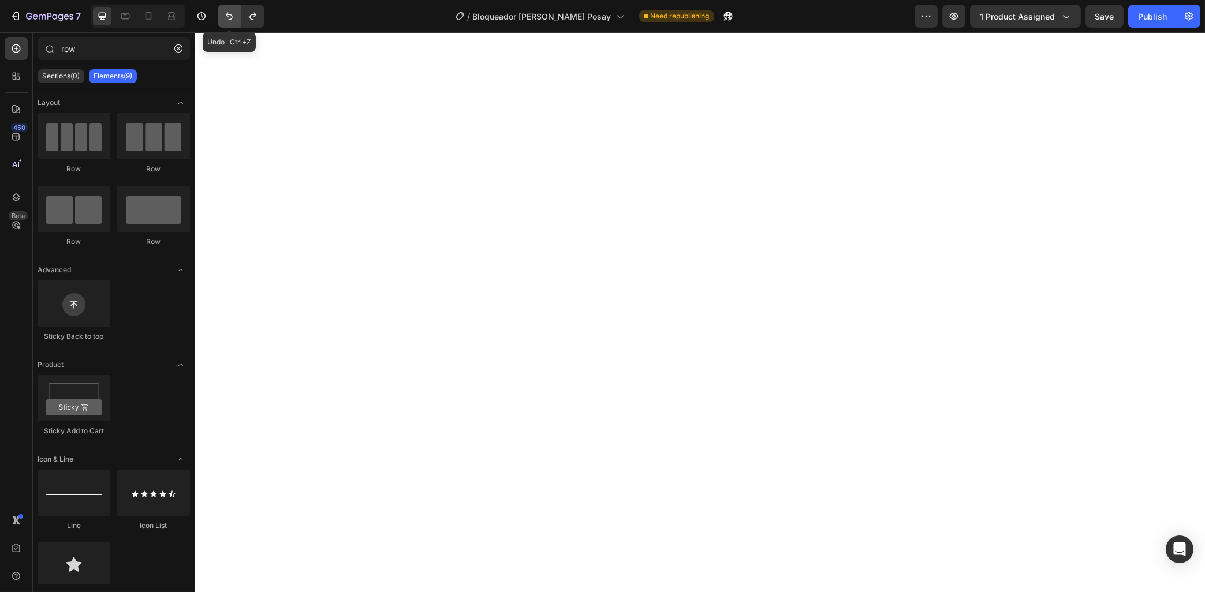
click at [225, 18] on icon "Undo/Redo" at bounding box center [229, 16] width 12 height 12
click at [225, 17] on icon "Undo/Redo" at bounding box center [229, 16] width 12 height 12
click at [230, 16] on icon "Undo/Redo" at bounding box center [229, 16] width 12 height 12
click at [231, 26] on button "Undo/Redo" at bounding box center [229, 16] width 23 height 23
click at [231, 25] on button "Undo/Redo" at bounding box center [229, 16] width 23 height 23
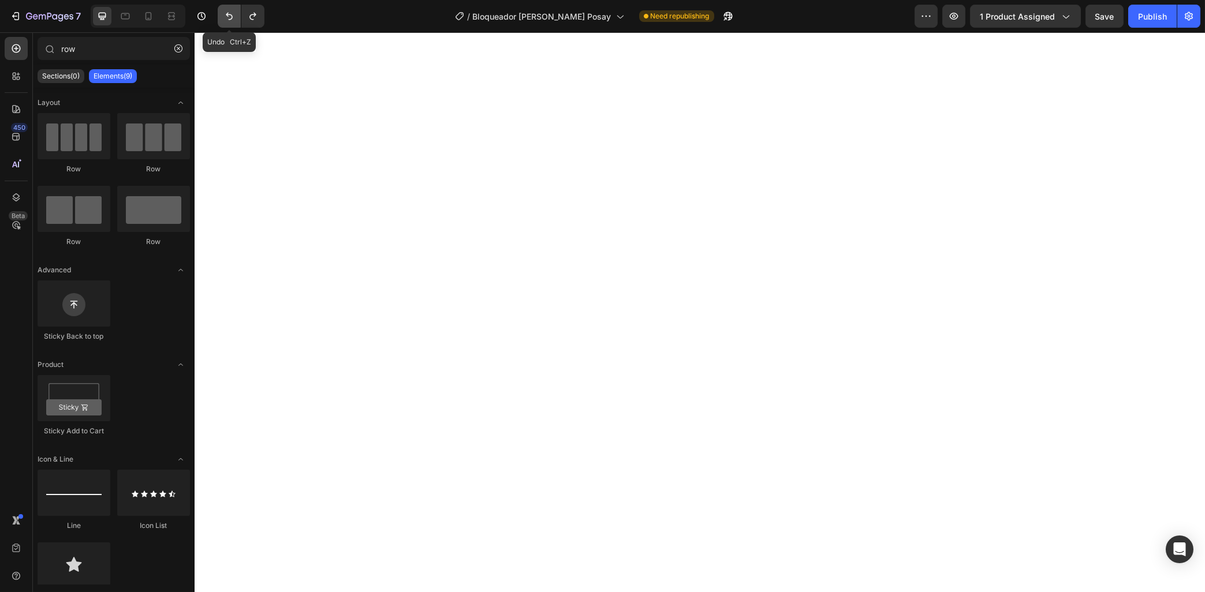
click at [233, 20] on icon "Undo/Redo" at bounding box center [229, 16] width 12 height 12
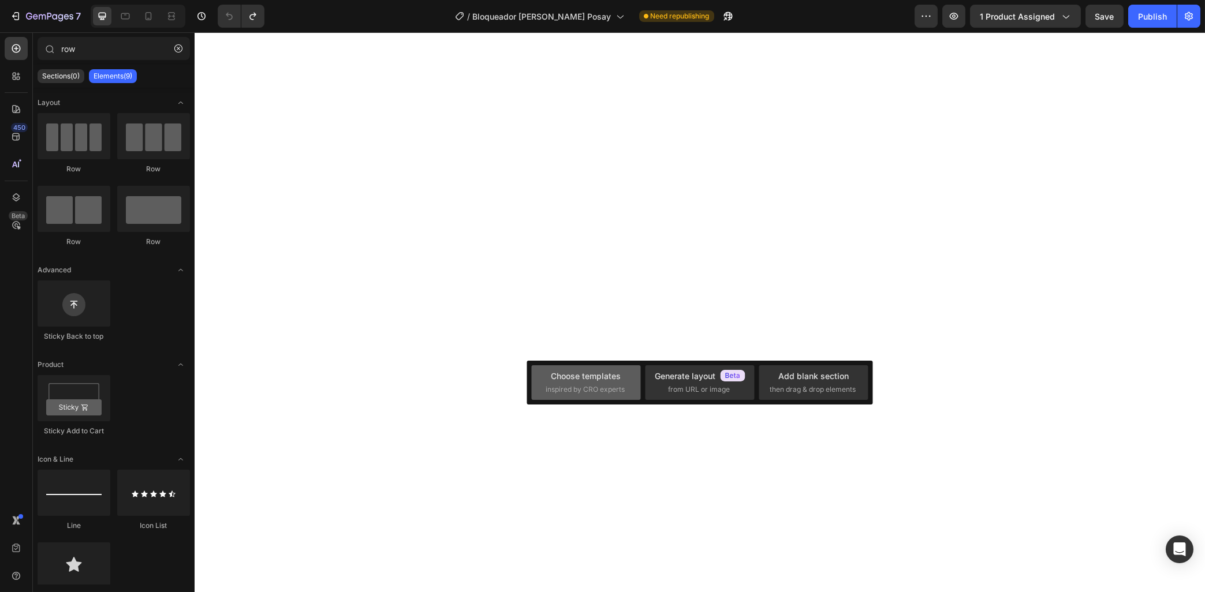
click at [587, 375] on div "Choose templates" at bounding box center [586, 376] width 70 height 12
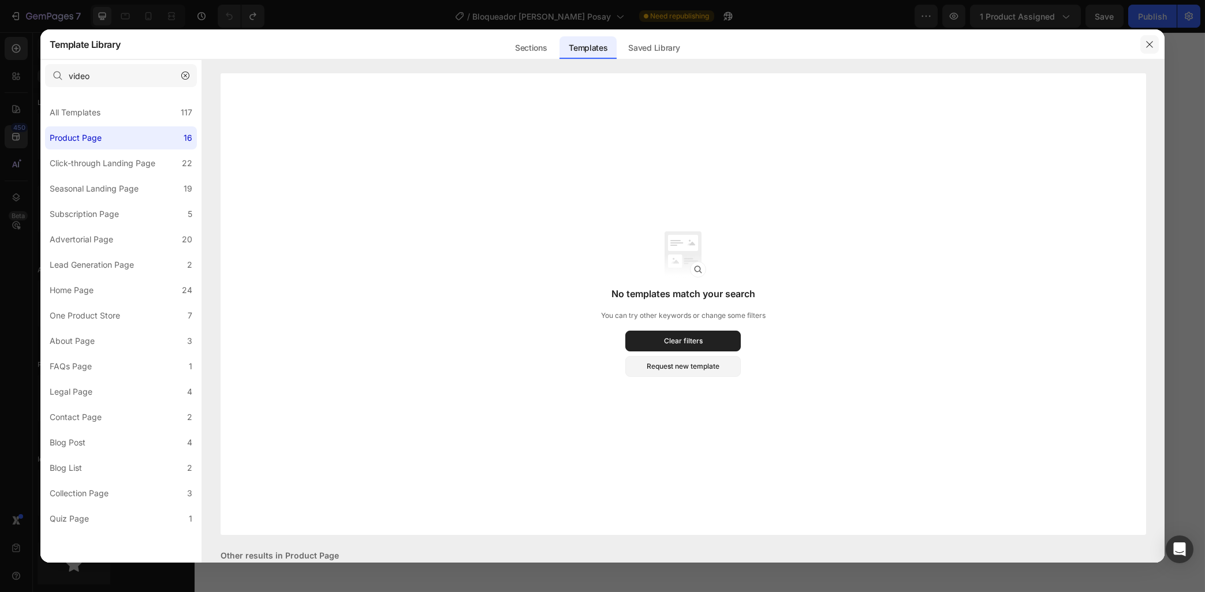
click at [1142, 43] on button "button" at bounding box center [1149, 44] width 18 height 18
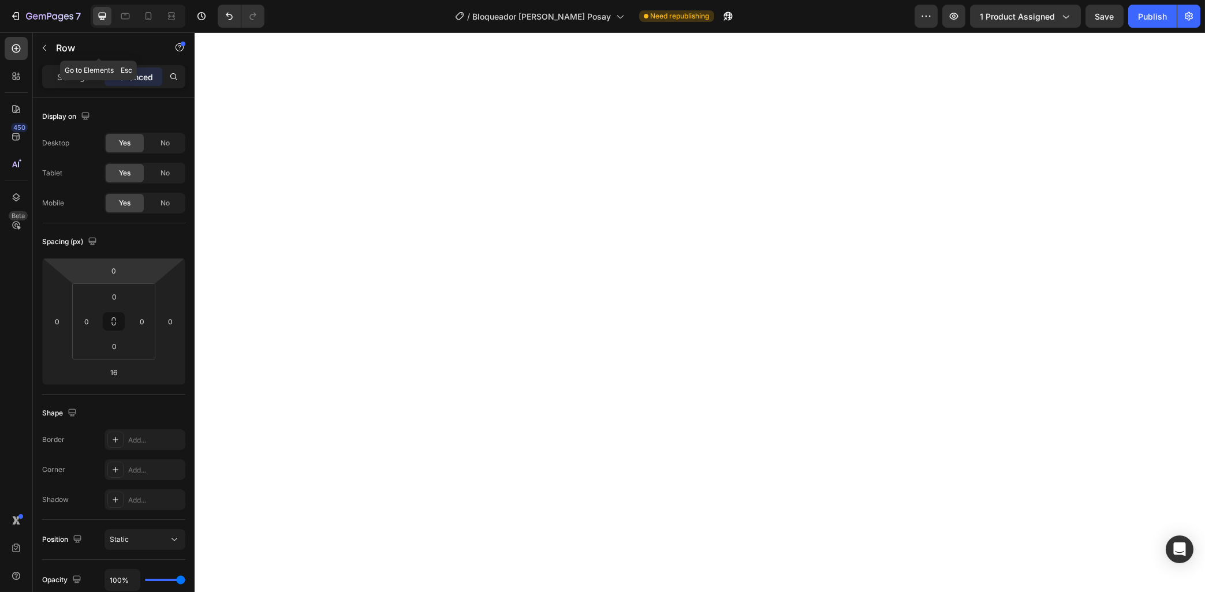
click at [70, 51] on p "Row" at bounding box center [105, 48] width 98 height 14
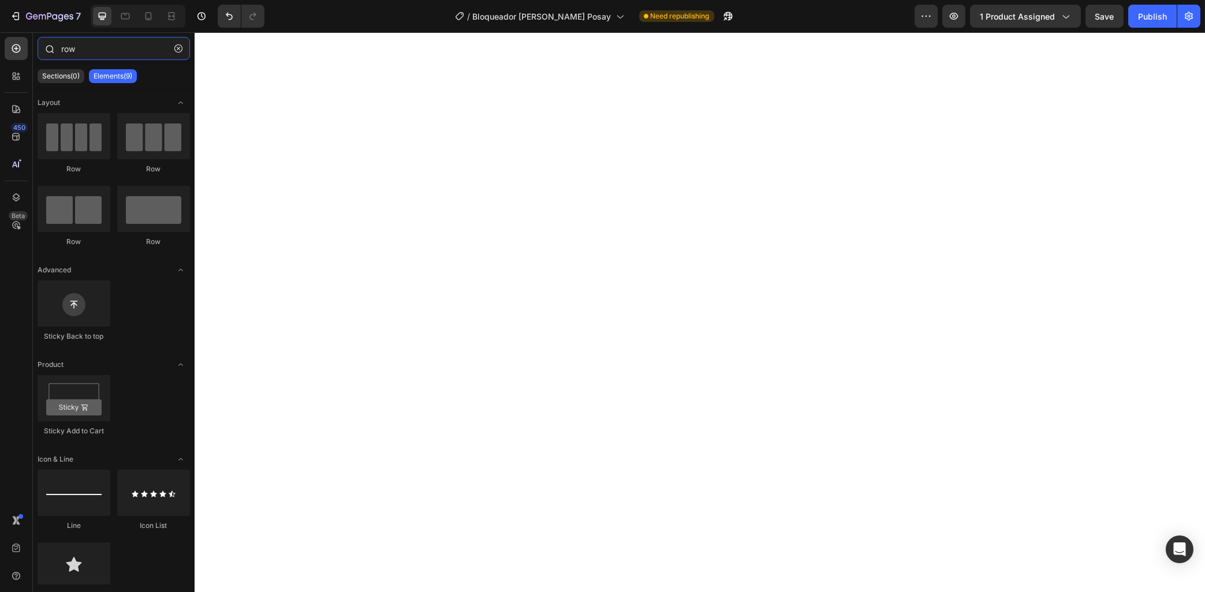
drag, startPoint x: 93, startPoint y: 51, endPoint x: -27, endPoint y: 54, distance: 119.5
click at [38, 54] on input "row" at bounding box center [114, 48] width 152 height 23
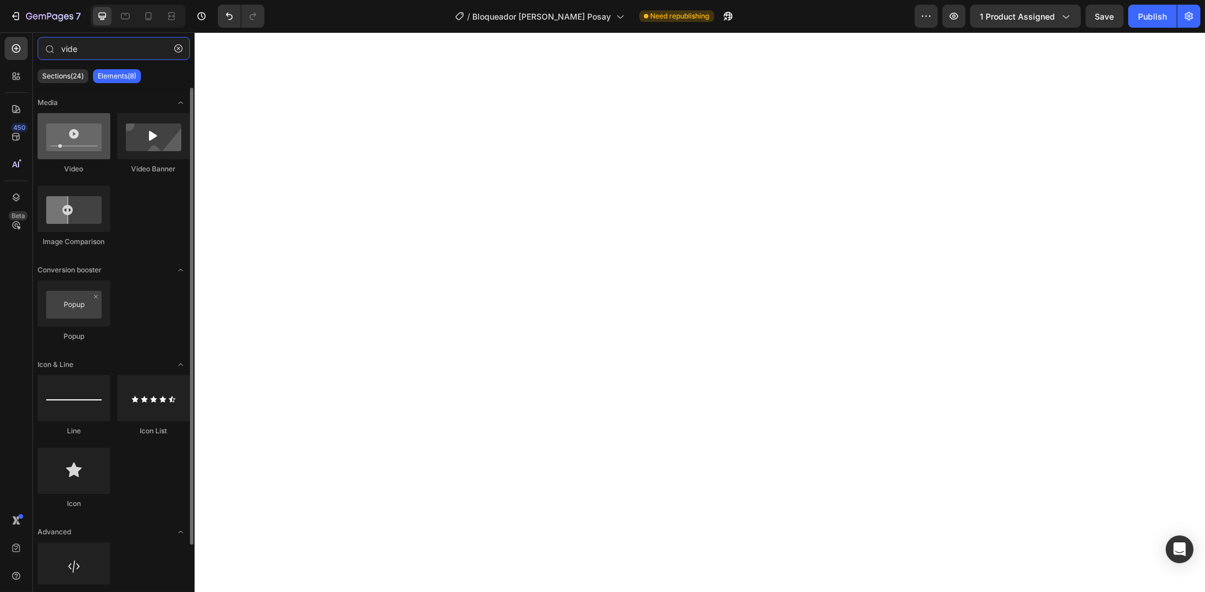
type input "vide"
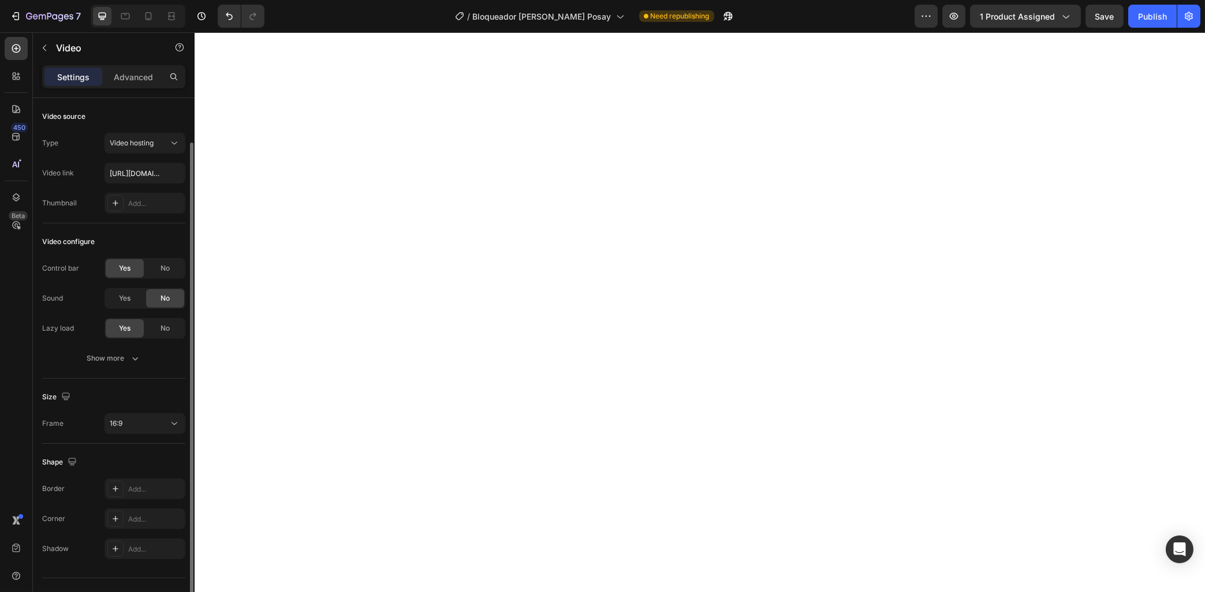
scroll to position [23, 0]
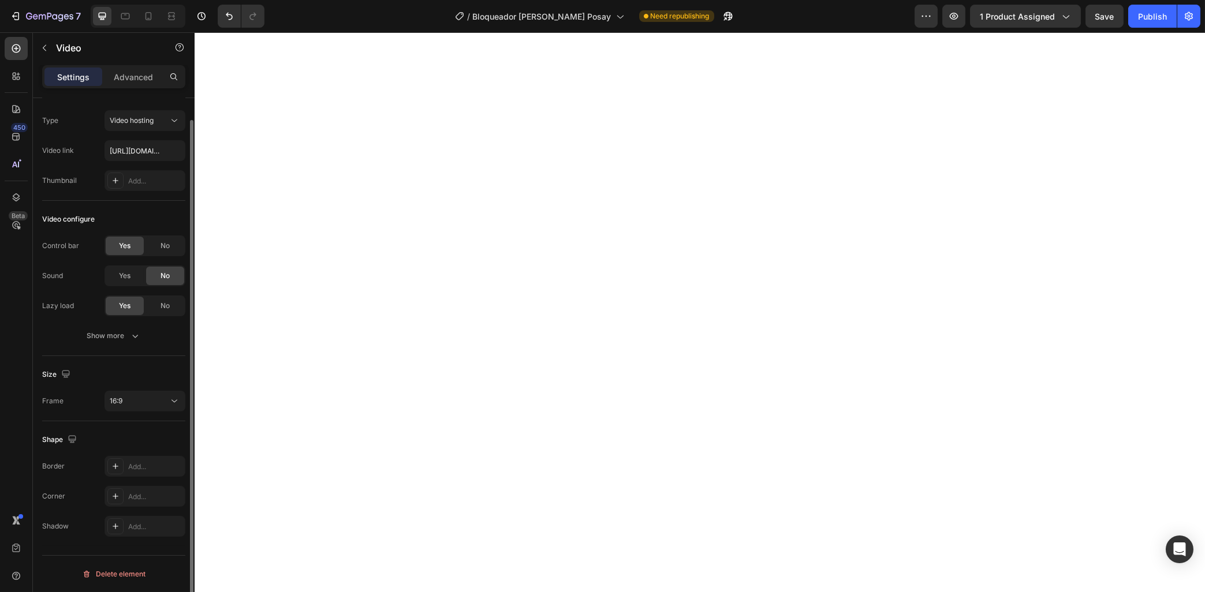
click at [133, 389] on div "Size Frame 16:9" at bounding box center [113, 388] width 143 height 65
click at [133, 402] on div "16:9" at bounding box center [139, 401] width 59 height 10
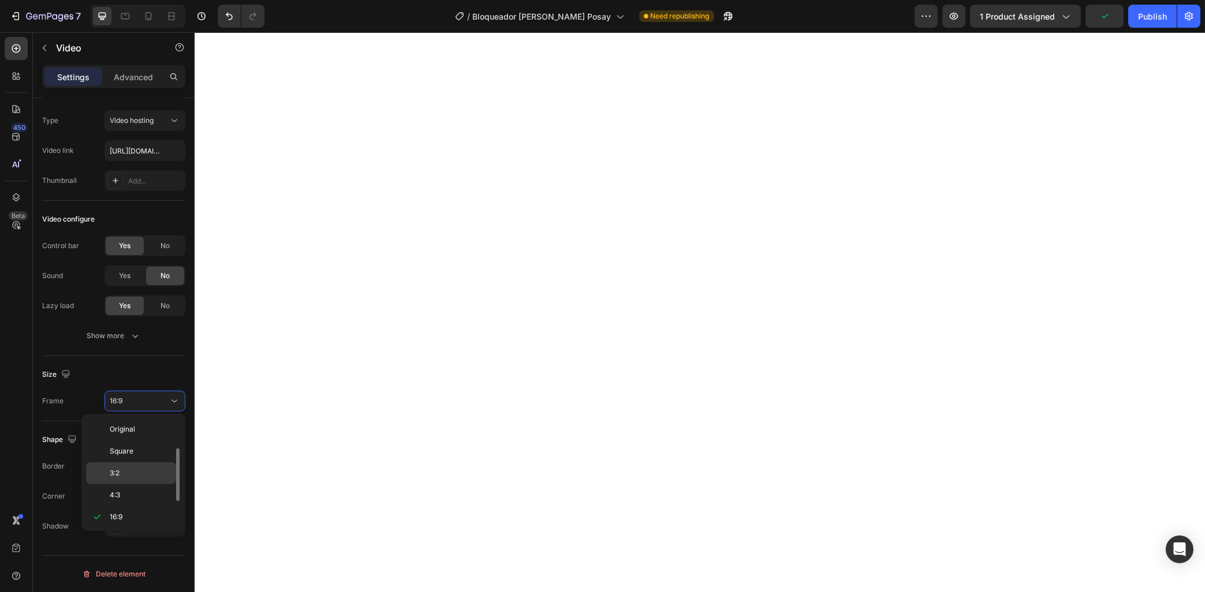
scroll to position [20, 0]
click at [140, 431] on p "Square" at bounding box center [140, 431] width 61 height 10
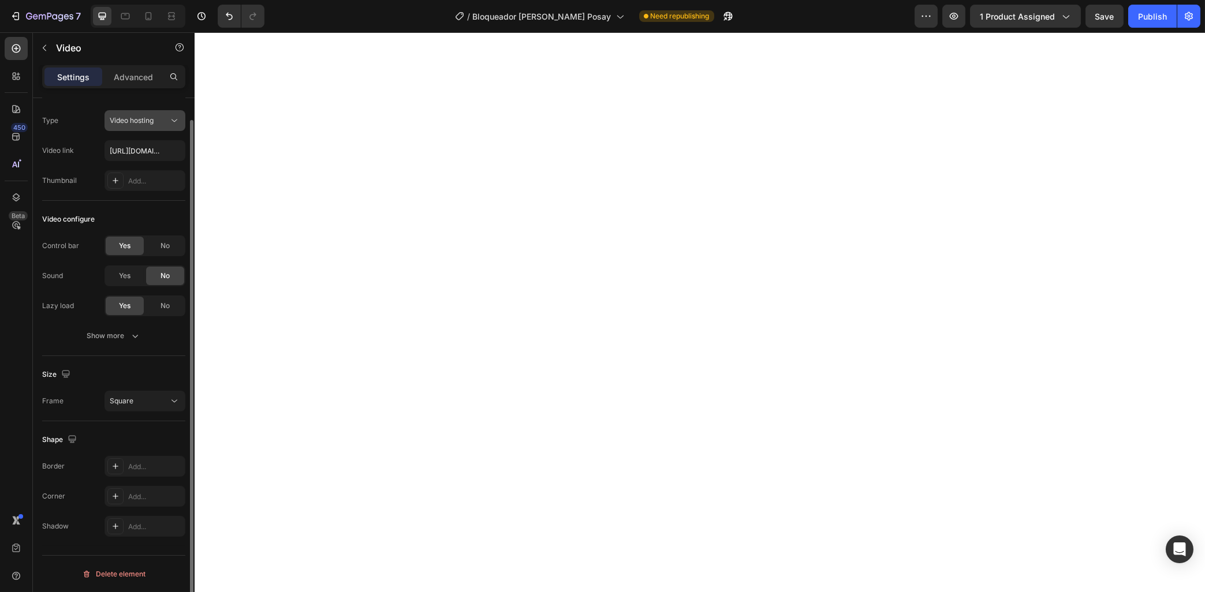
click at [144, 126] on span "Video hosting" at bounding box center [132, 120] width 44 height 10
click at [145, 148] on p "YouTube" at bounding box center [143, 149] width 66 height 10
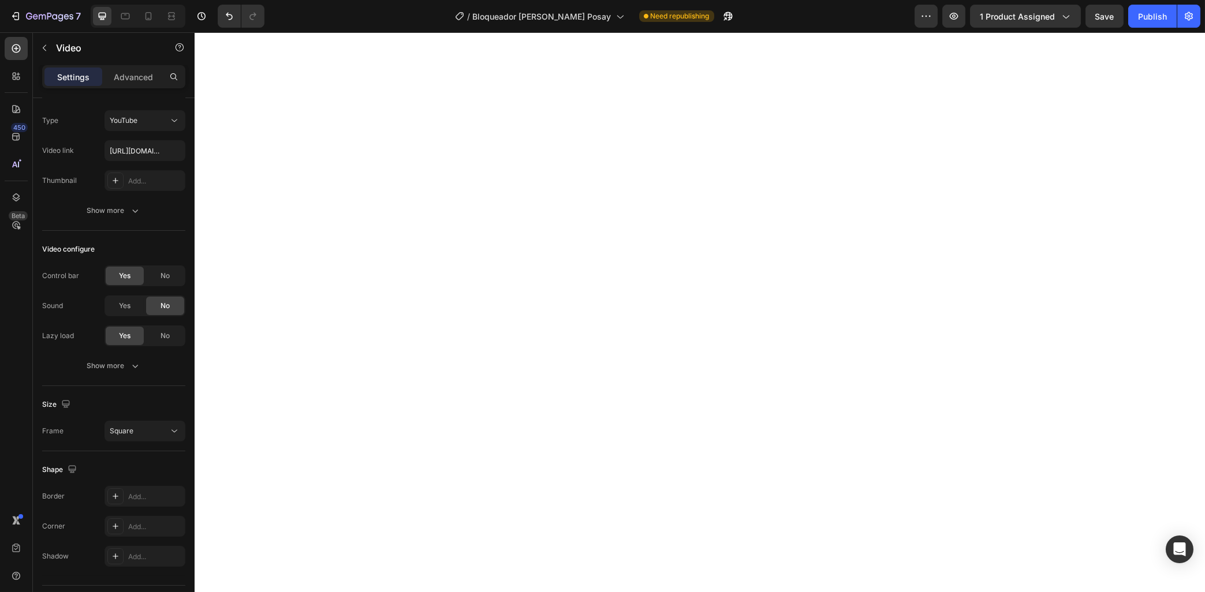
type input "[URL][DOMAIN_NAME]"
click at [140, 151] on input "[URL][DOMAIN_NAME]" at bounding box center [144, 150] width 81 height 21
click at [151, 158] on input "text" at bounding box center [144, 150] width 81 height 21
paste input "[URL][DOMAIN_NAME]"
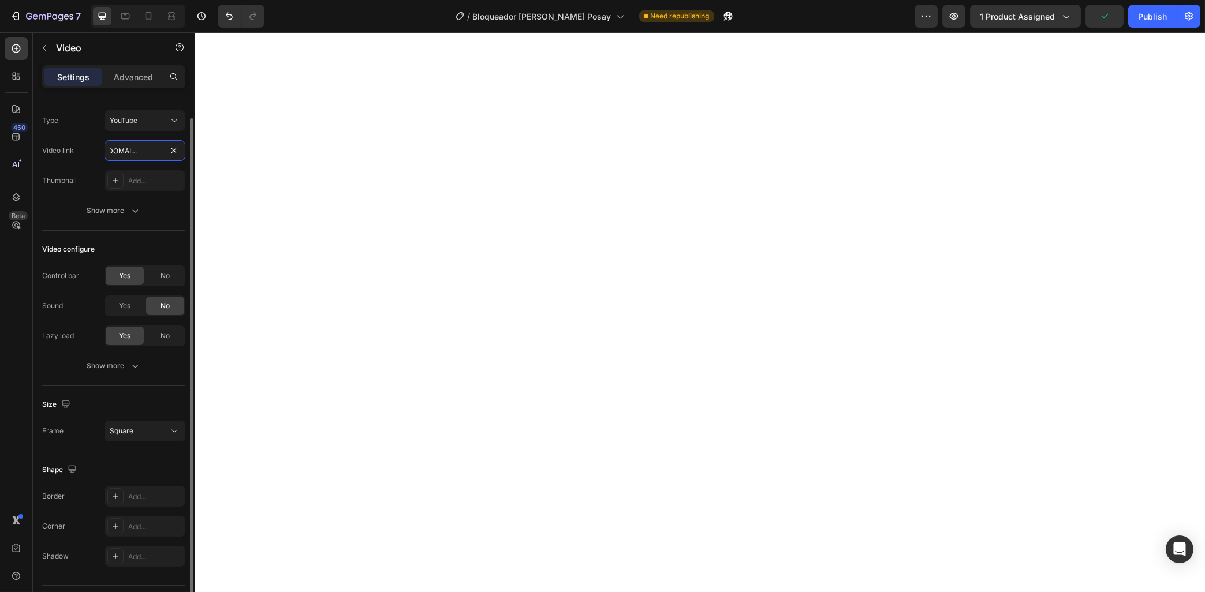
type input "[URL][DOMAIN_NAME]"
click at [158, 234] on div "Video configure Control bar Yes No Sound Yes No Lazy load Yes No Show more" at bounding box center [113, 308] width 143 height 155
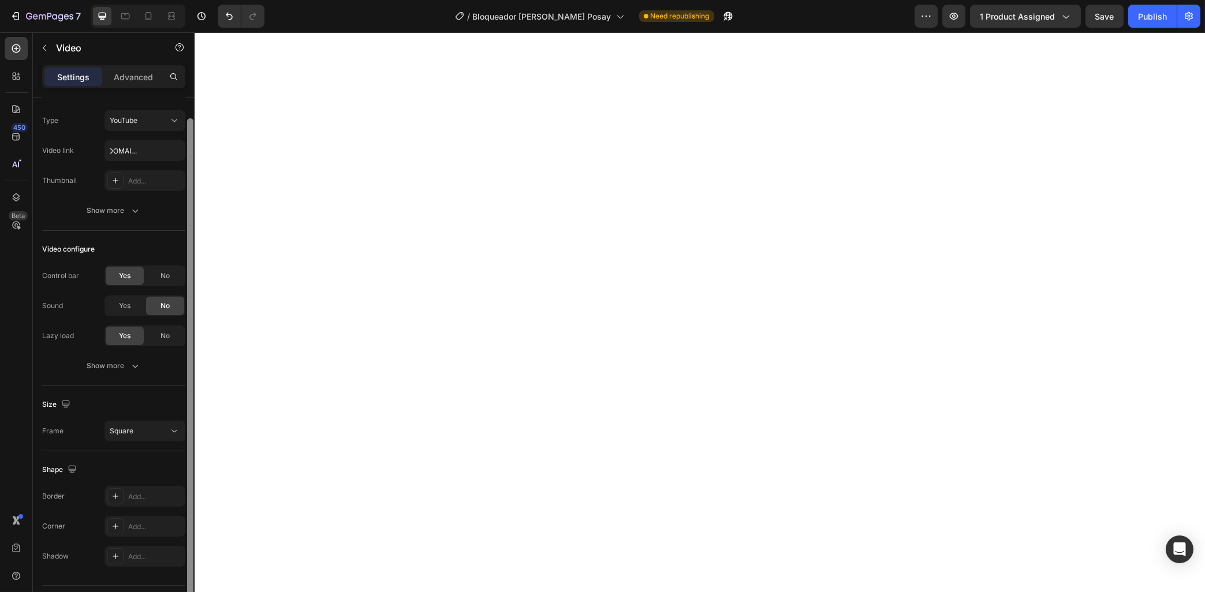
scroll to position [53, 0]
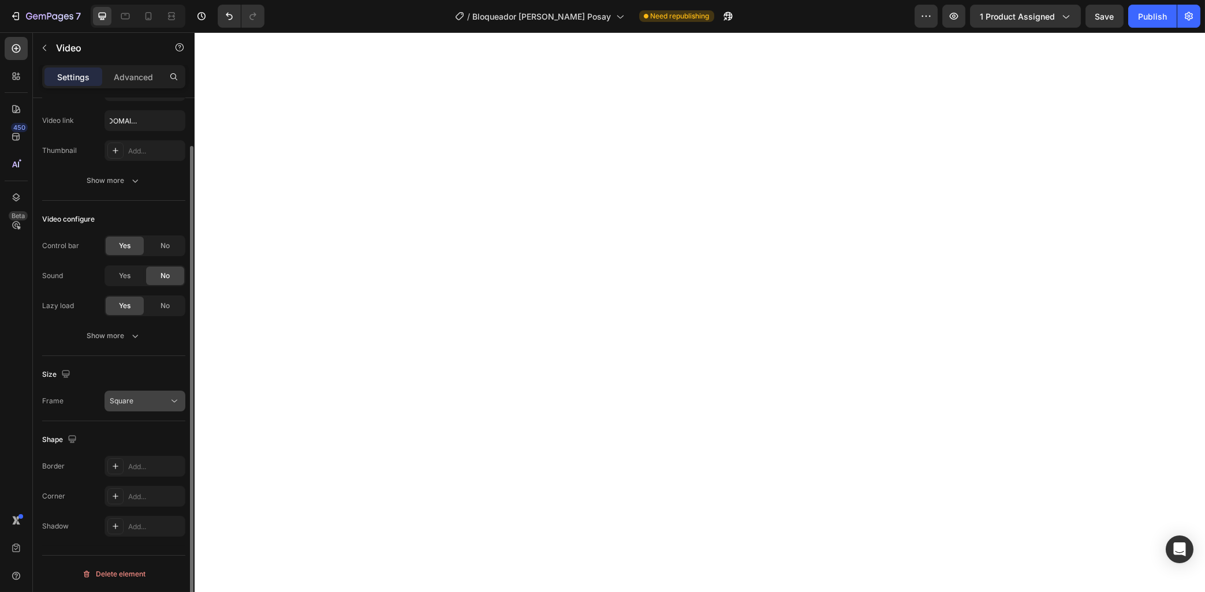
click at [138, 397] on div "Square" at bounding box center [139, 401] width 59 height 10
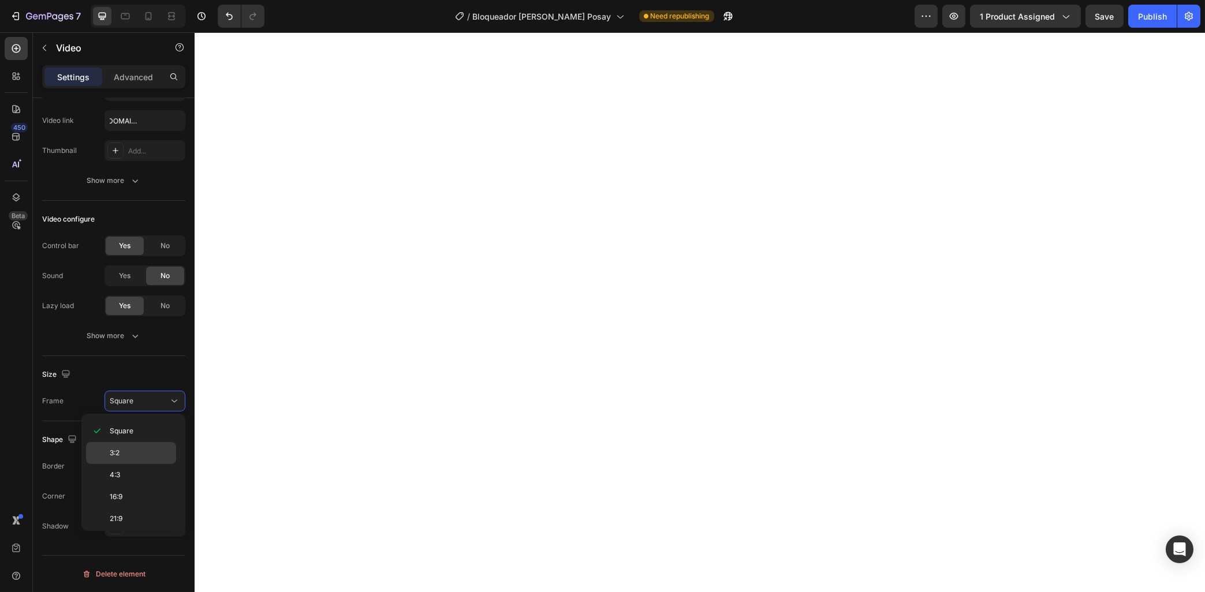
click at [128, 458] on p "3:2" at bounding box center [140, 453] width 61 height 10
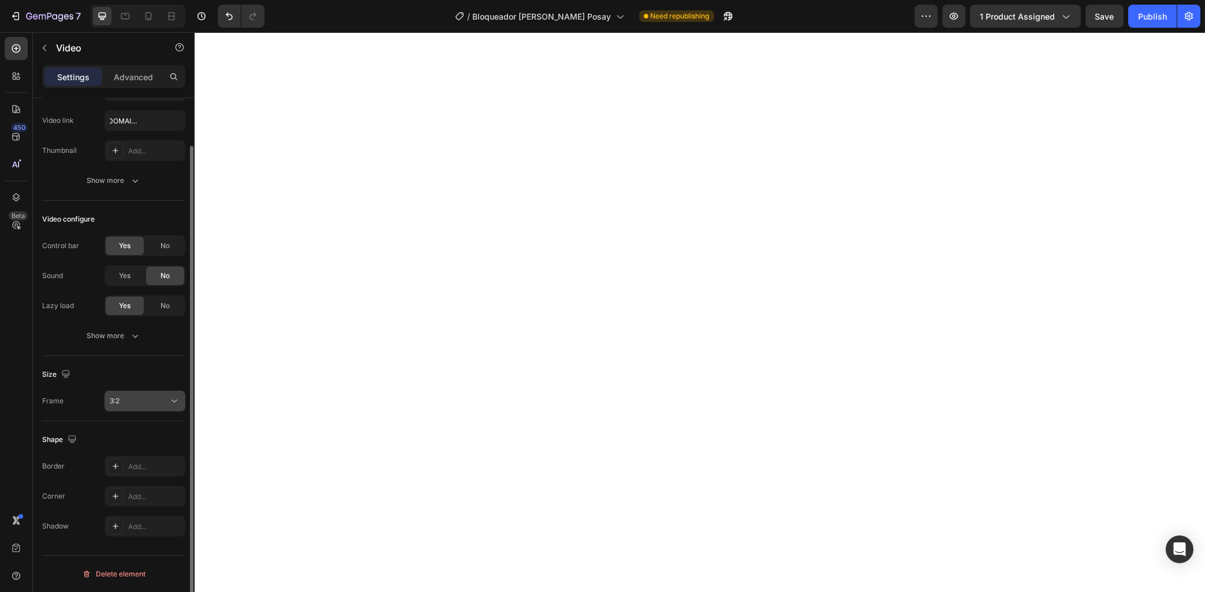
click at [149, 404] on div "3:2" at bounding box center [139, 401] width 59 height 10
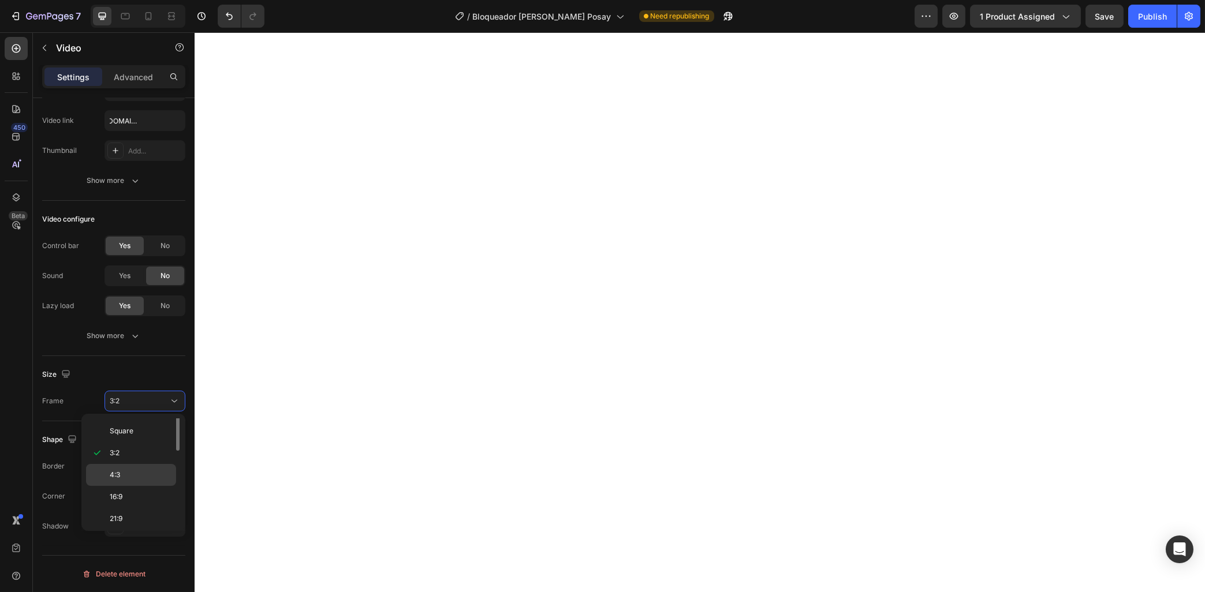
click at [124, 486] on div "4:3" at bounding box center [131, 497] width 90 height 22
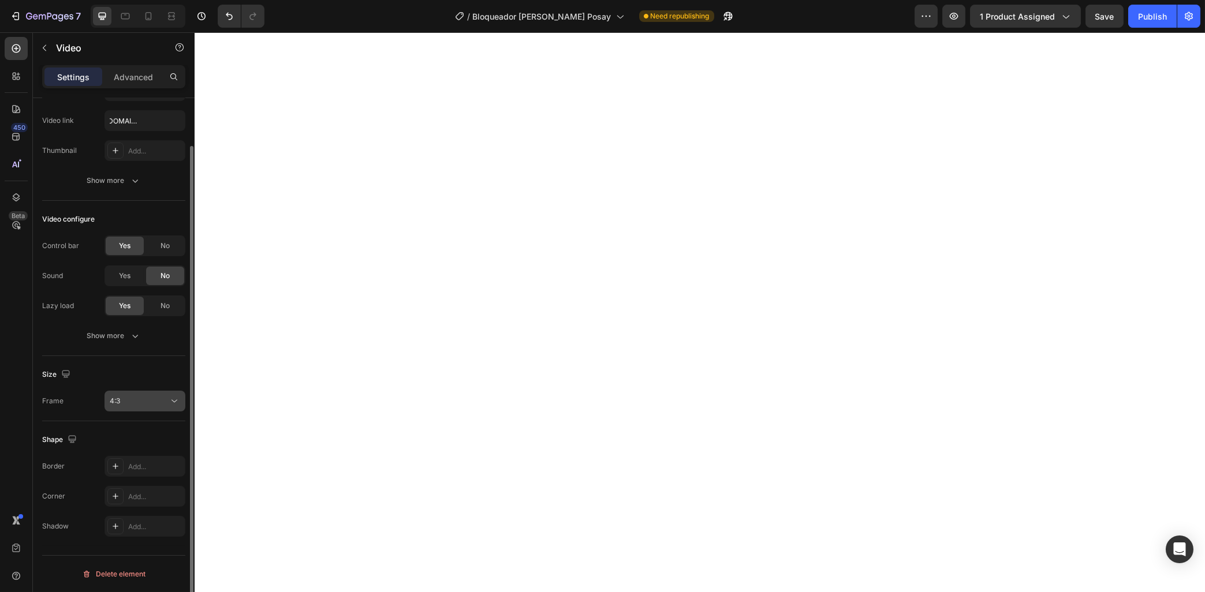
click at [143, 400] on div "4:3" at bounding box center [139, 401] width 59 height 10
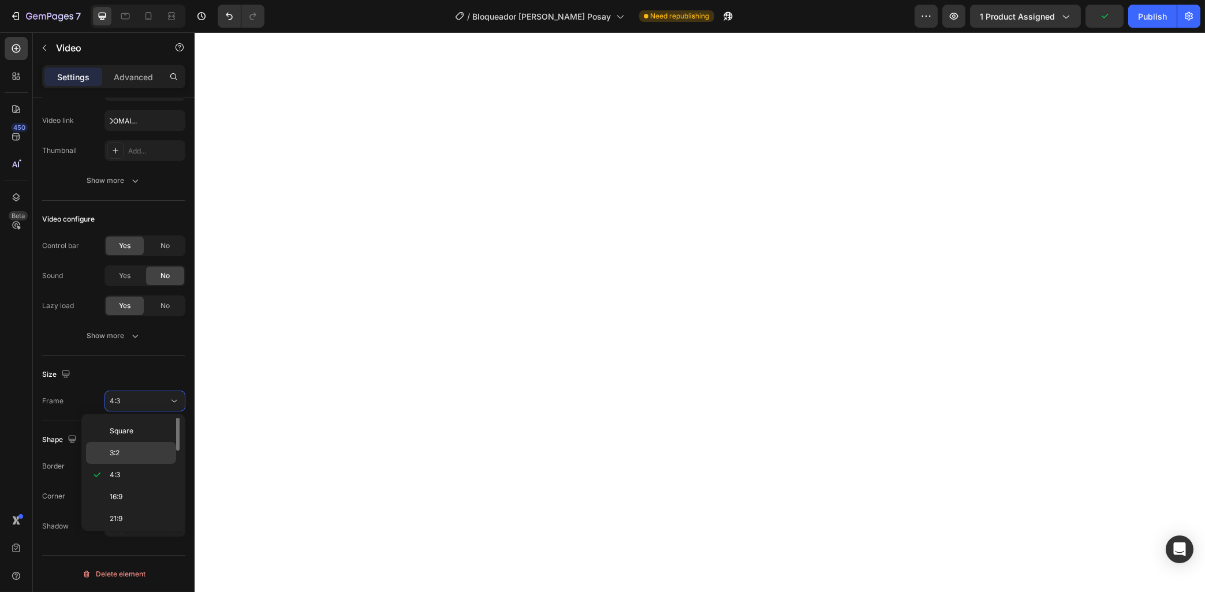
click at [124, 458] on p "3:2" at bounding box center [140, 453] width 61 height 10
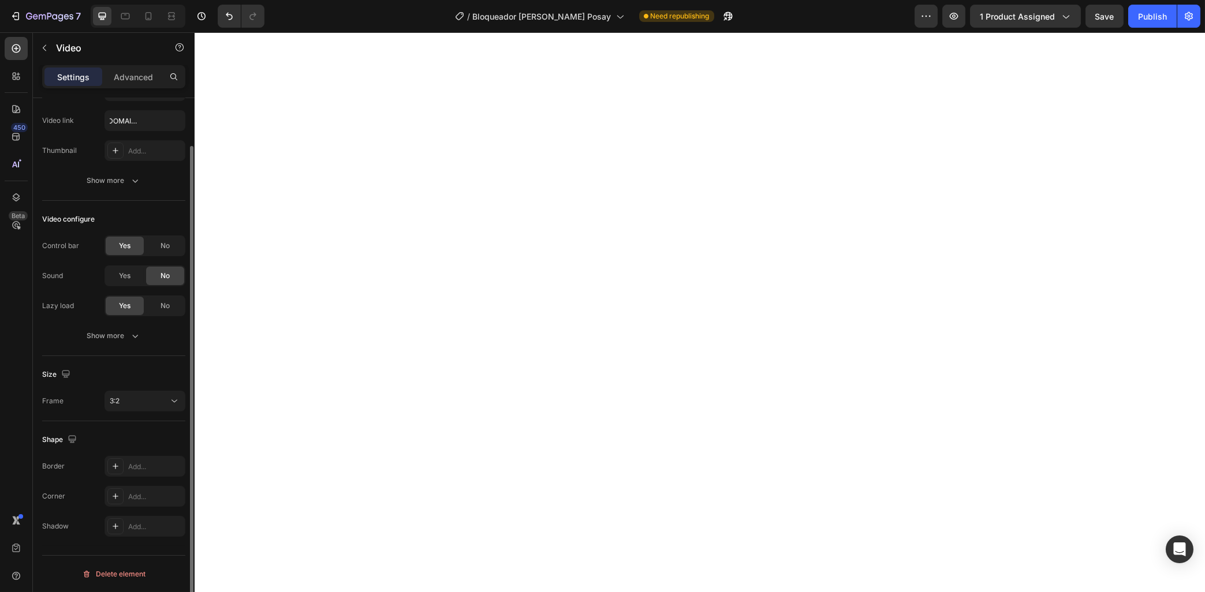
click at [139, 324] on div "Control bar Yes No Sound Yes No Lazy load Yes No Show more" at bounding box center [113, 291] width 143 height 111
click at [126, 342] on button "Show more" at bounding box center [113, 336] width 143 height 21
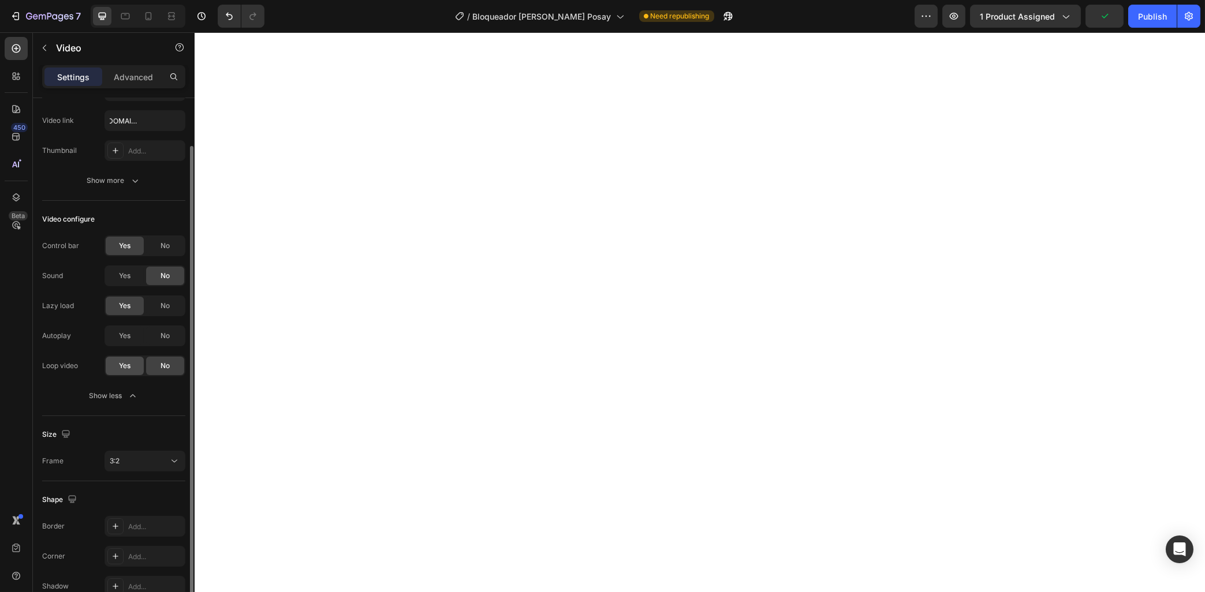
click at [129, 368] on span "Yes" at bounding box center [125, 366] width 12 height 10
click at [155, 365] on div "No" at bounding box center [165, 366] width 38 height 18
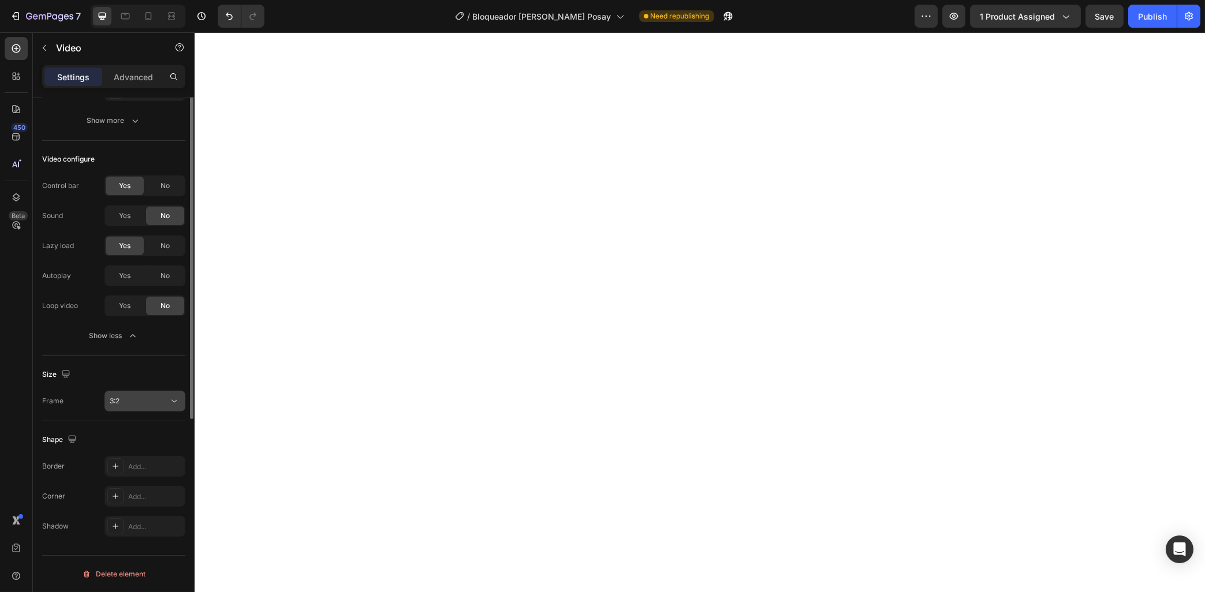
scroll to position [0, 0]
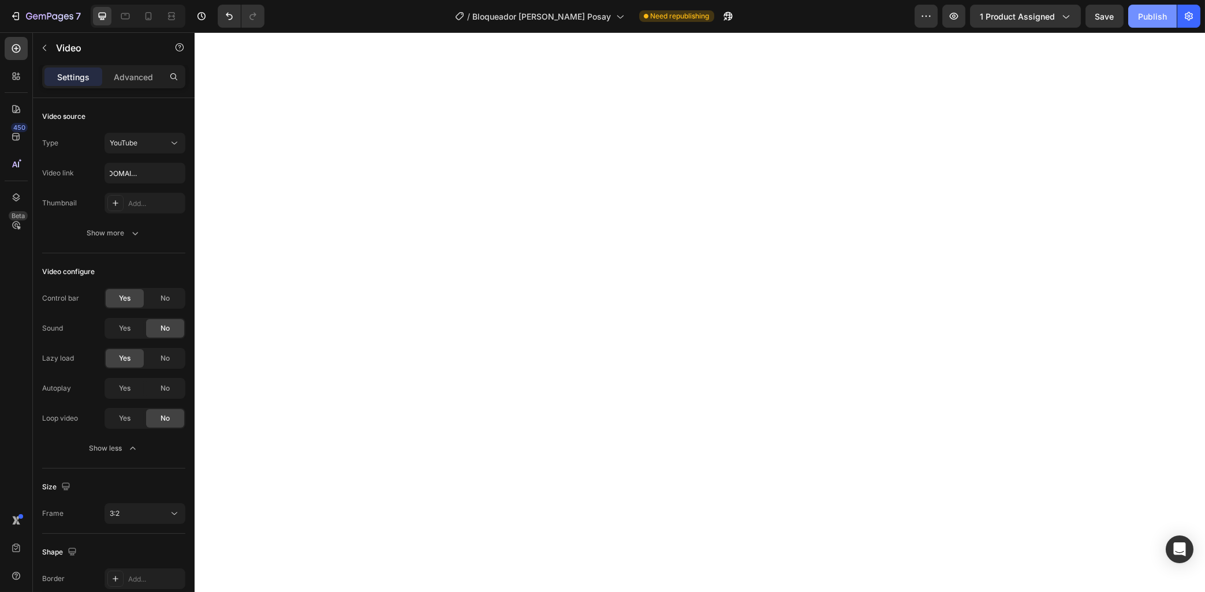
click at [1161, 18] on div "Publish" at bounding box center [1152, 16] width 29 height 12
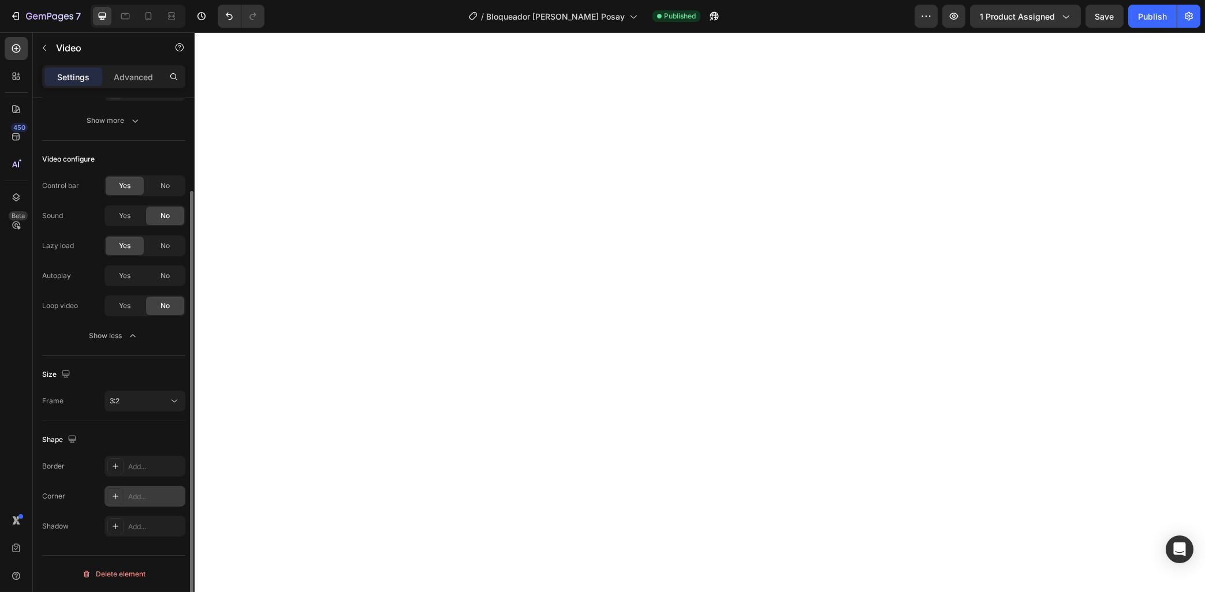
click at [125, 488] on div "Add..." at bounding box center [144, 496] width 81 height 21
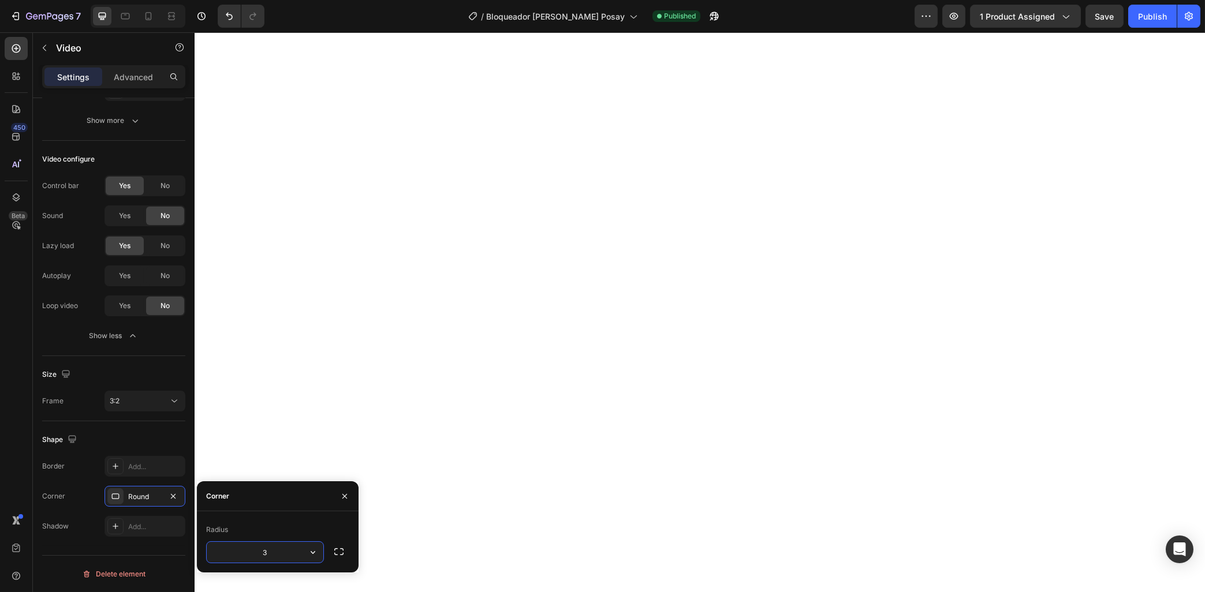
type input "30"
drag, startPoint x: 142, startPoint y: 440, endPoint x: 153, endPoint y: 383, distance: 58.8
click at [142, 440] on div "Shape" at bounding box center [113, 440] width 143 height 18
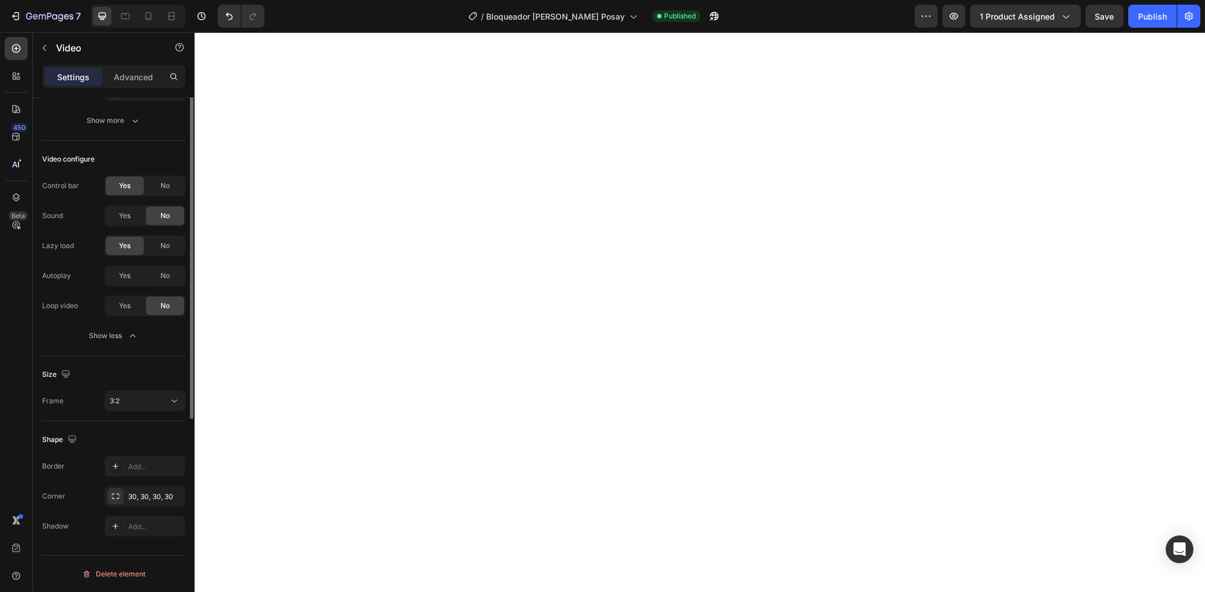
scroll to position [0, 0]
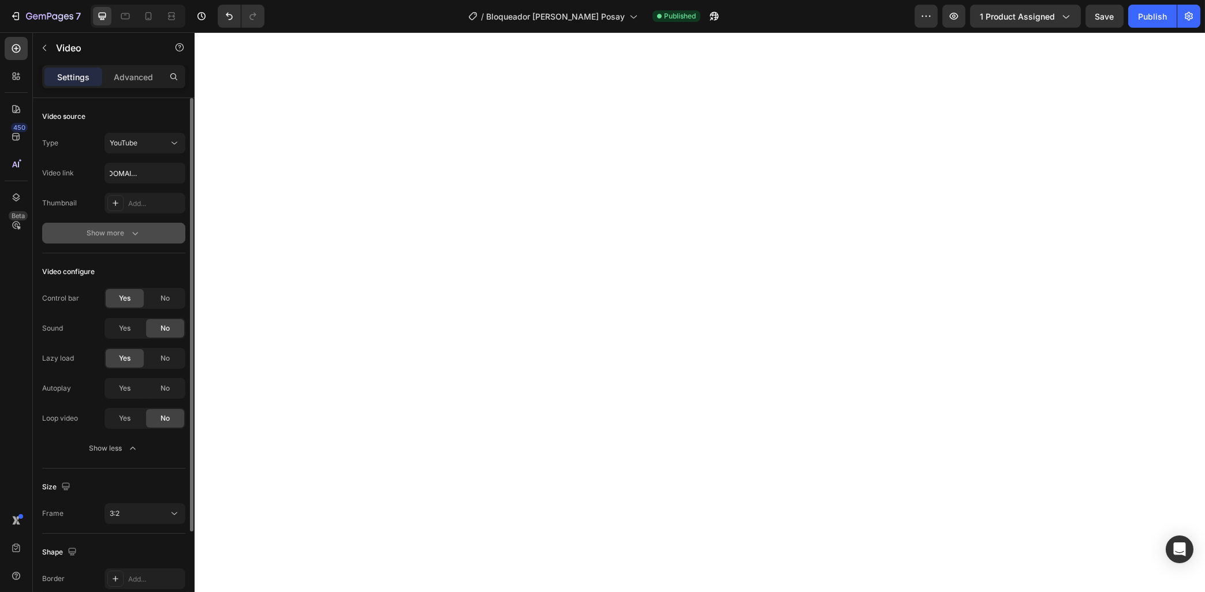
click at [121, 236] on div "Show more" at bounding box center [114, 233] width 54 height 12
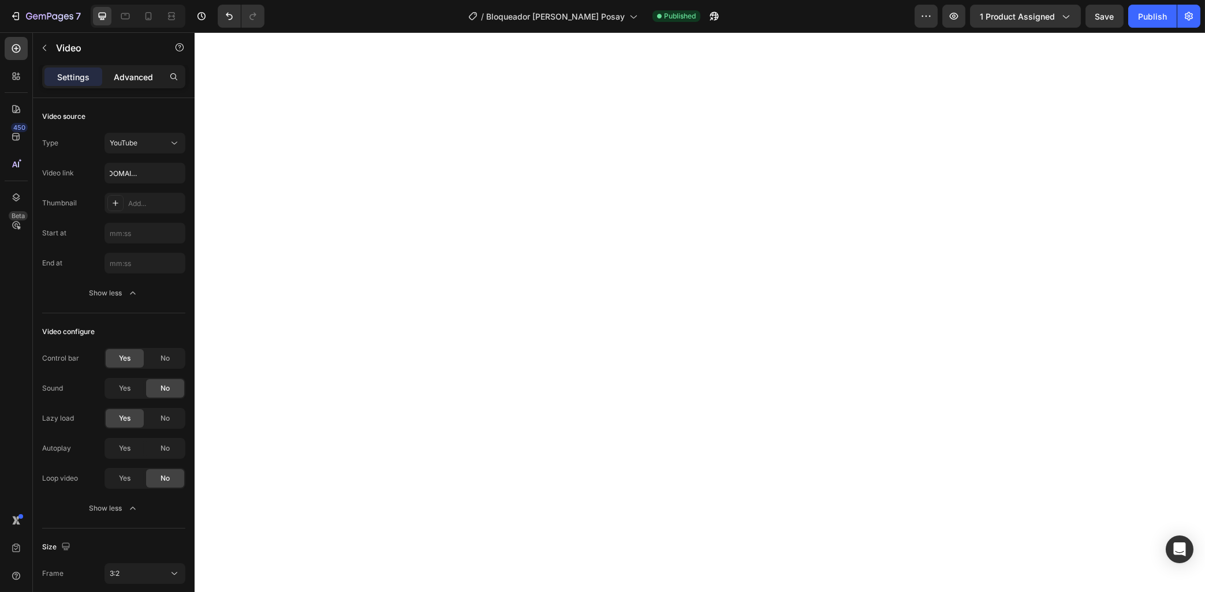
click at [130, 69] on div "Advanced" at bounding box center [133, 77] width 58 height 18
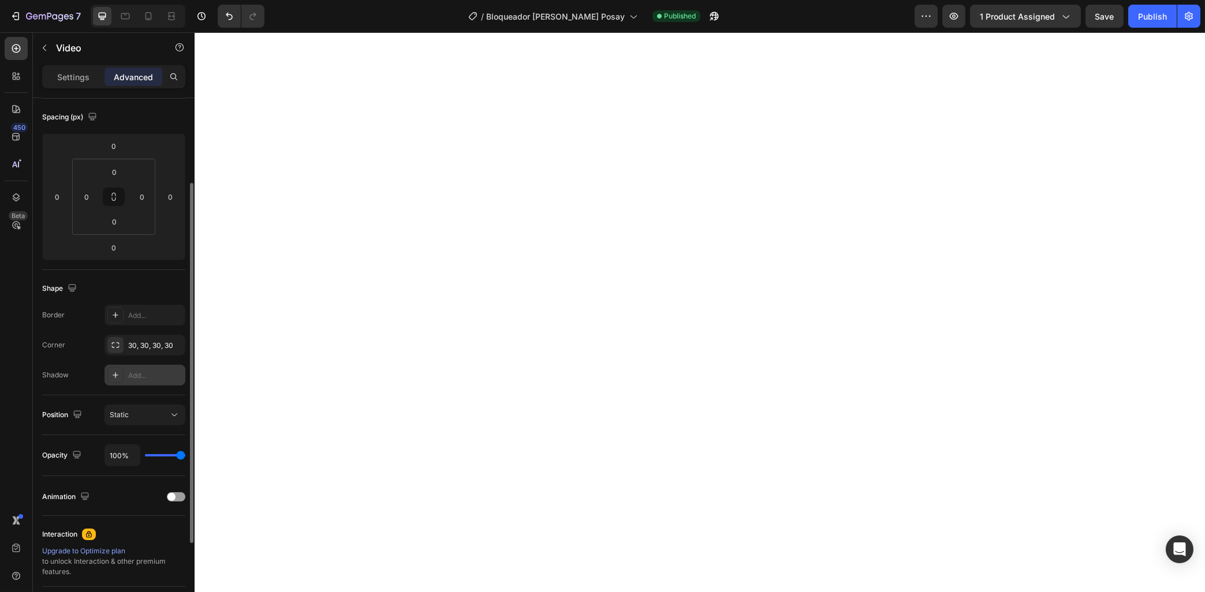
scroll to position [244, 0]
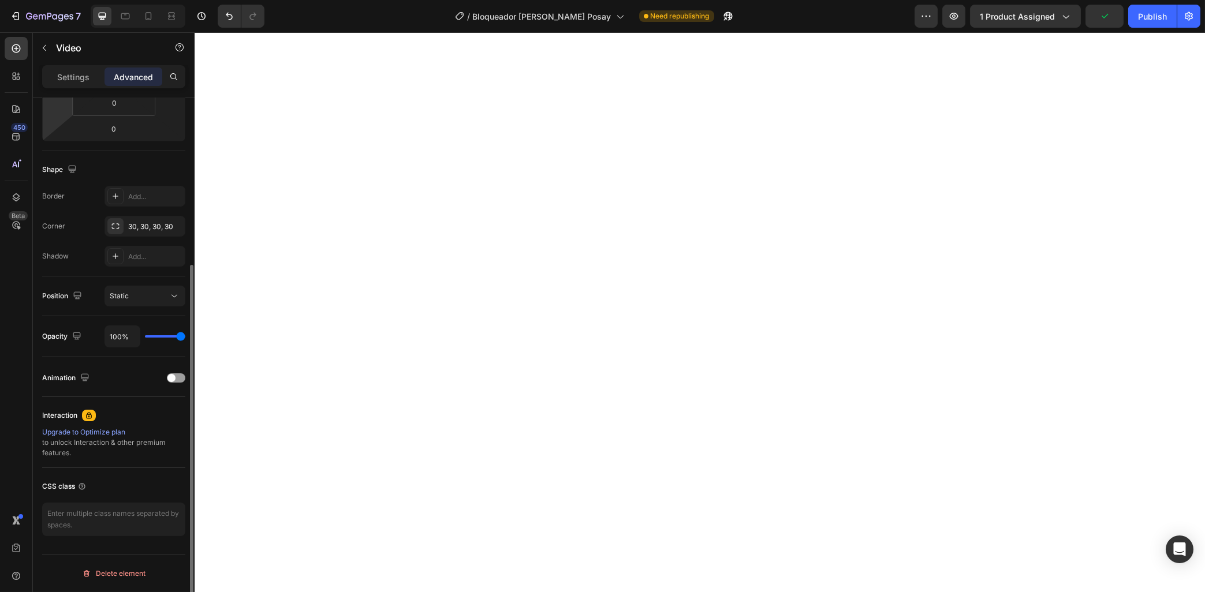
click at [82, 77] on p "Settings" at bounding box center [73, 77] width 32 height 12
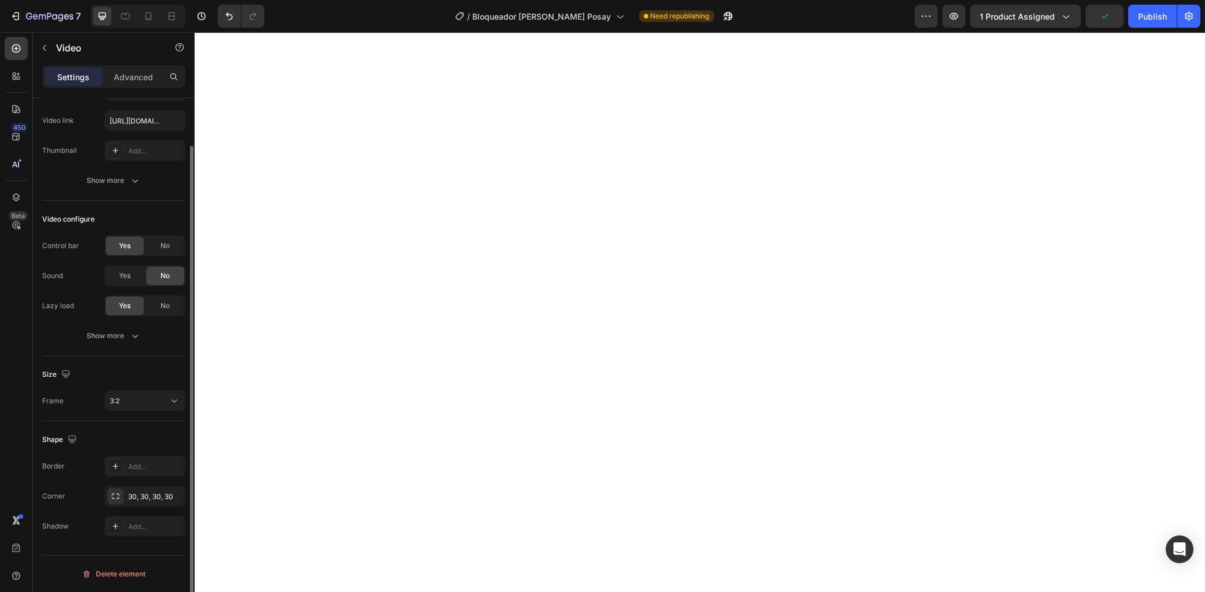
scroll to position [53, 0]
click at [132, 338] on icon "button" at bounding box center [135, 336] width 12 height 12
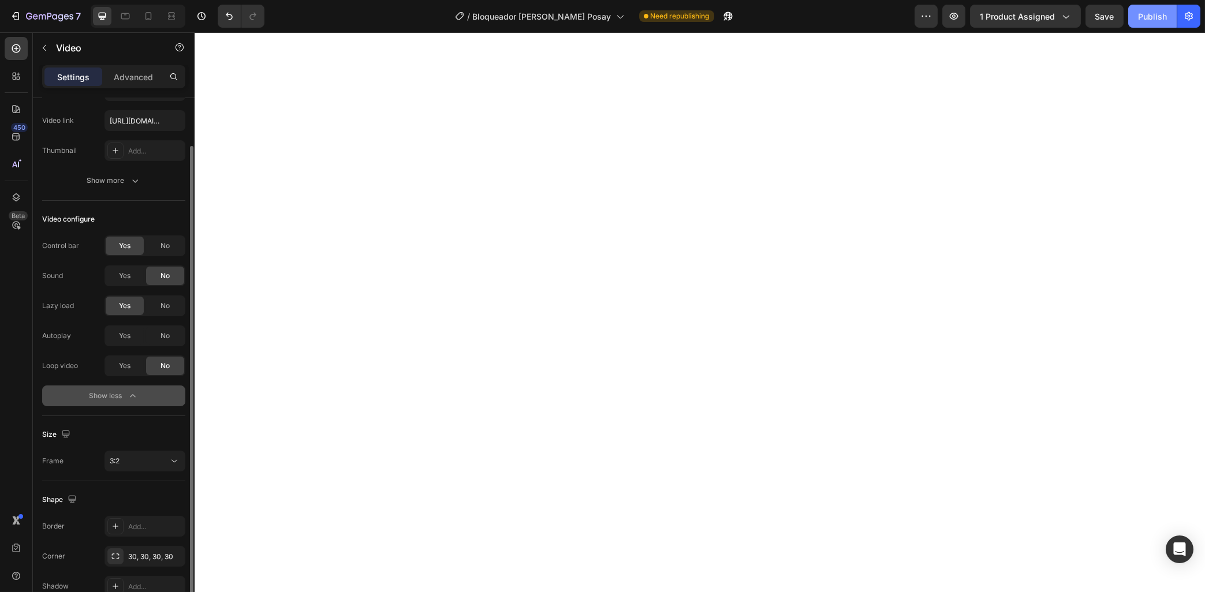
click at [1166, 16] on div "Publish" at bounding box center [1152, 16] width 29 height 12
